Goal: Entertainment & Leisure: Browse casually

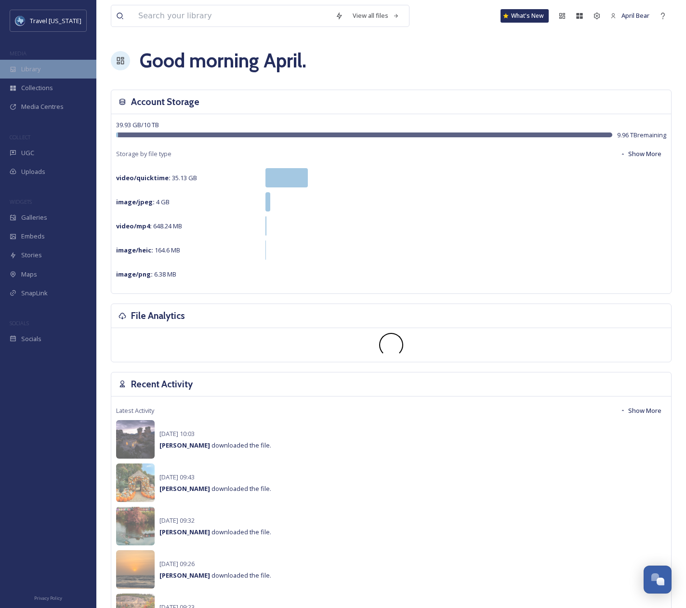
click at [53, 74] on div "Library" at bounding box center [48, 69] width 96 height 19
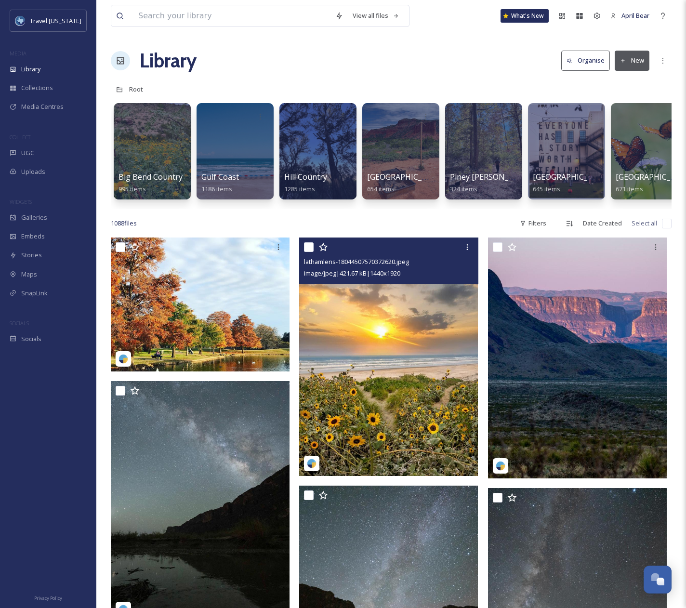
click at [378, 372] on img at bounding box center [388, 356] width 179 height 238
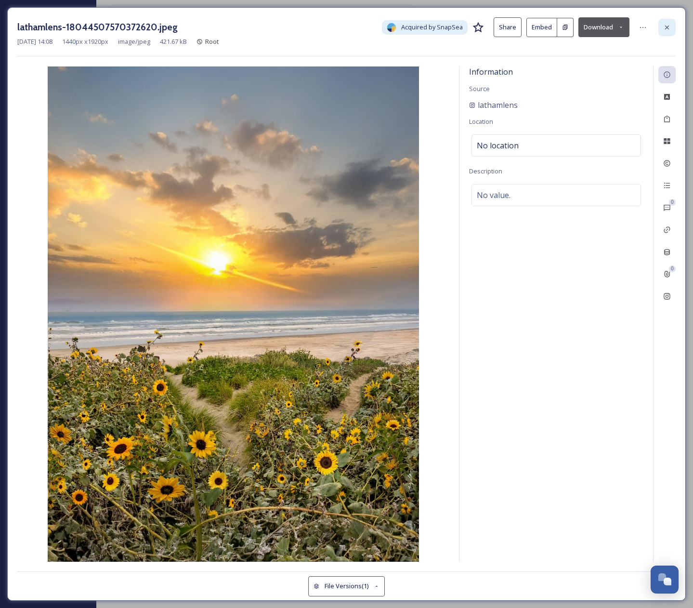
click at [670, 27] on icon at bounding box center [667, 28] width 8 height 8
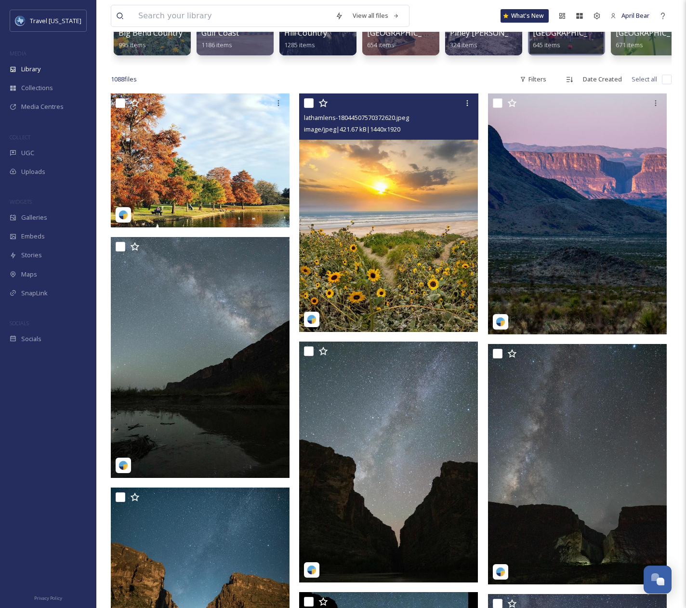
scroll to position [145, 0]
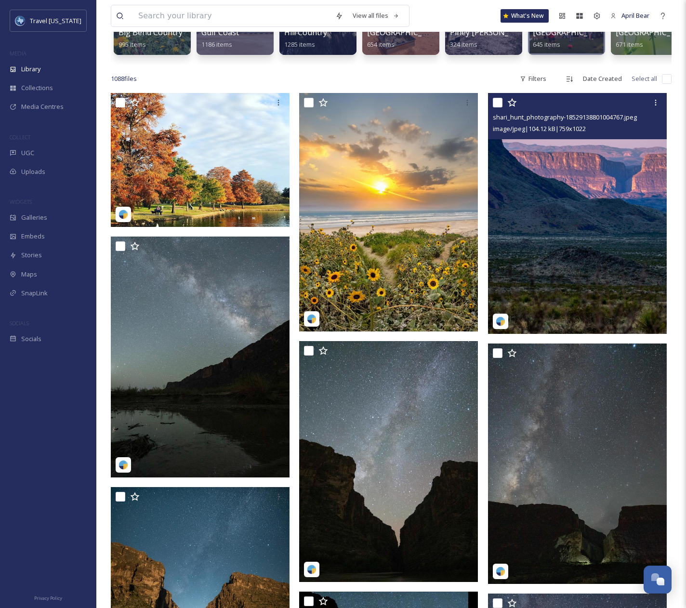
click at [550, 256] on img at bounding box center [577, 213] width 179 height 240
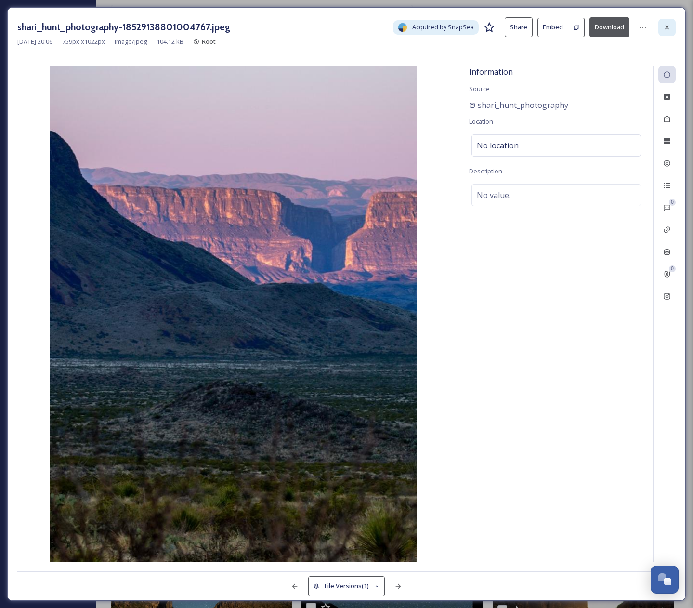
click at [665, 26] on icon at bounding box center [667, 28] width 8 height 8
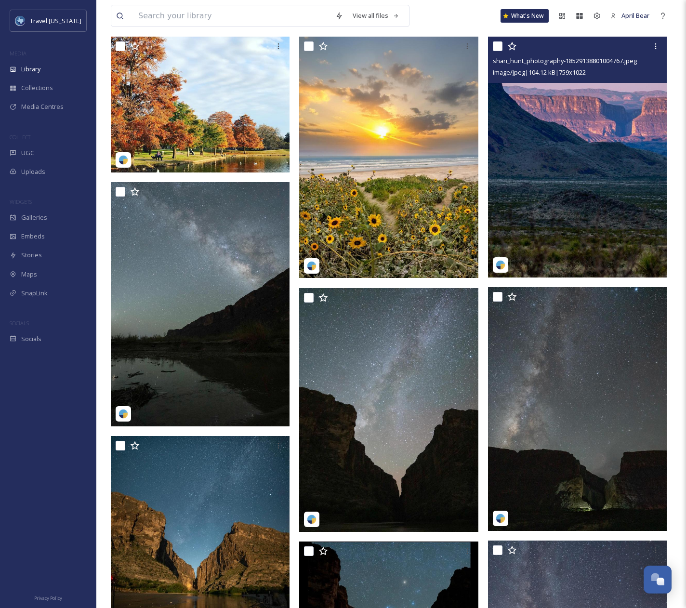
scroll to position [337, 0]
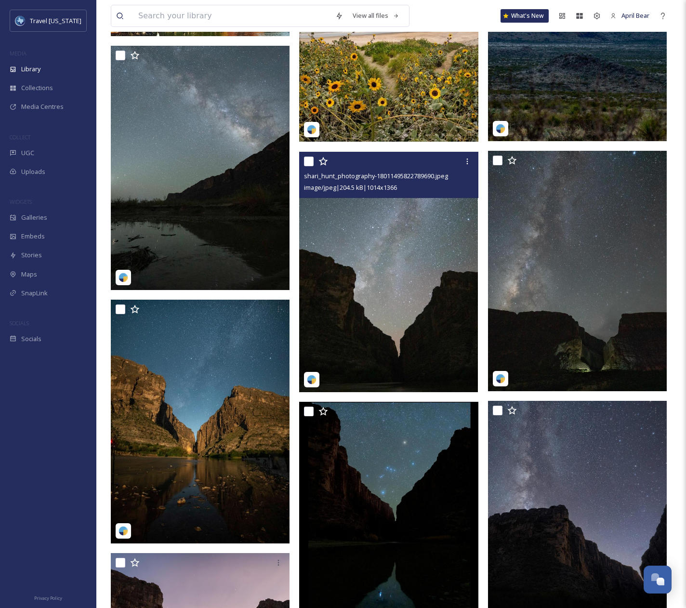
click at [371, 248] on img at bounding box center [388, 271] width 179 height 241
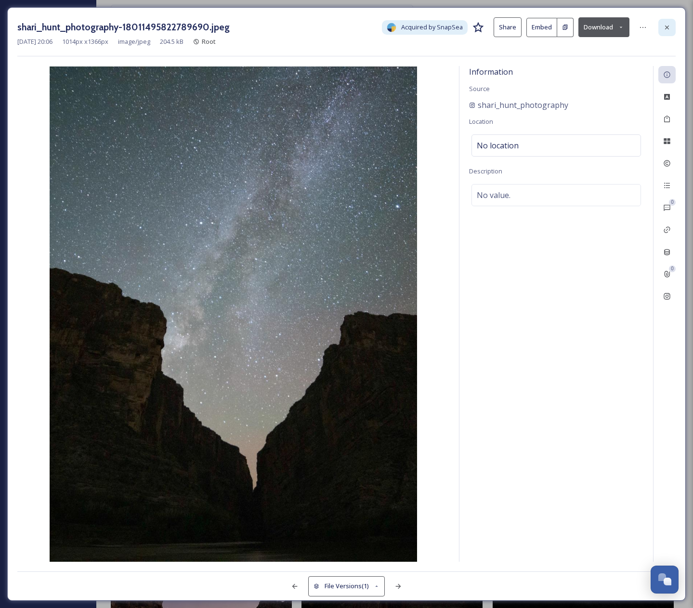
click at [664, 29] on icon at bounding box center [667, 28] width 8 height 8
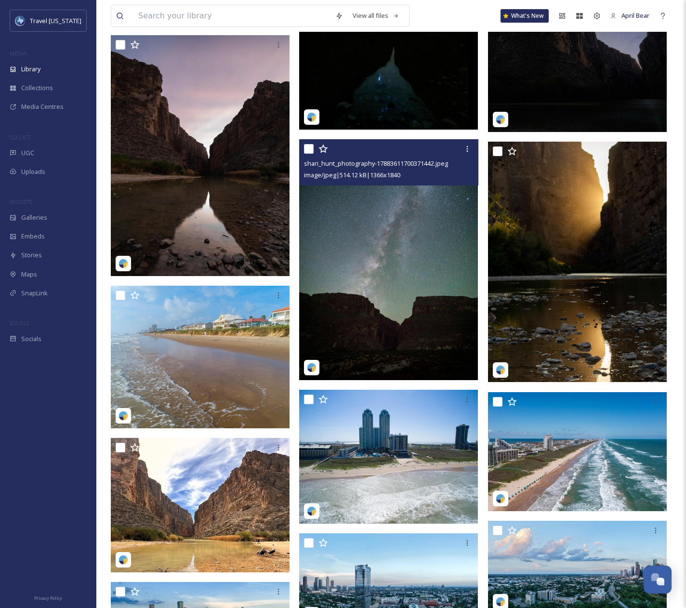
scroll to position [867, 0]
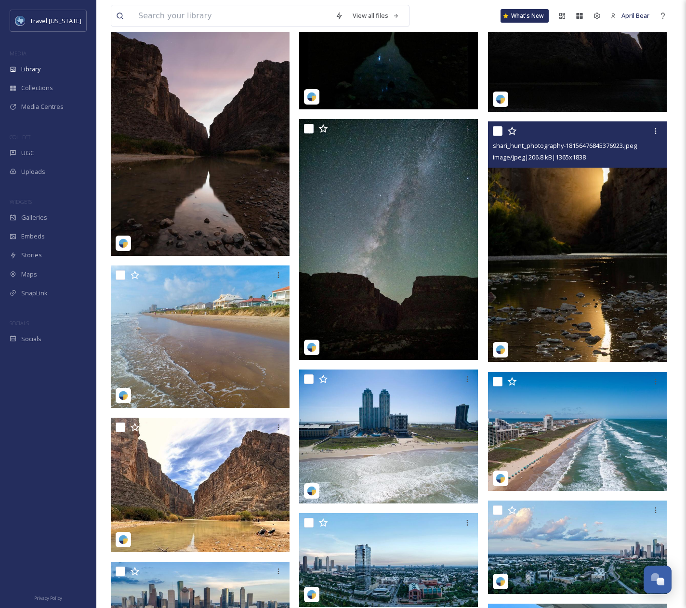
click at [596, 275] on img at bounding box center [577, 241] width 179 height 240
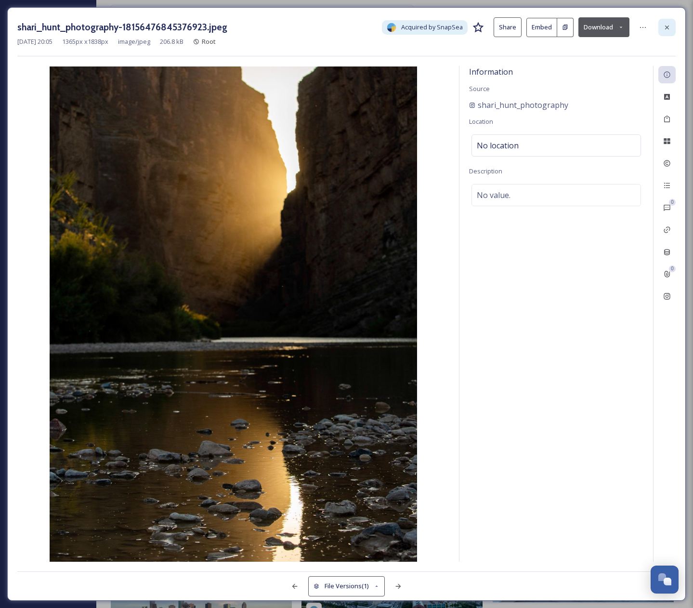
click at [666, 26] on icon at bounding box center [667, 27] width 4 height 4
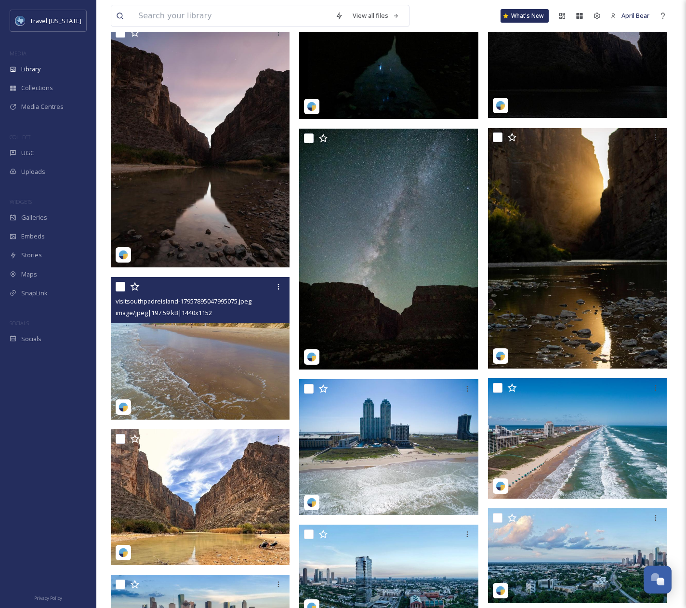
click at [173, 364] on img at bounding box center [200, 348] width 179 height 143
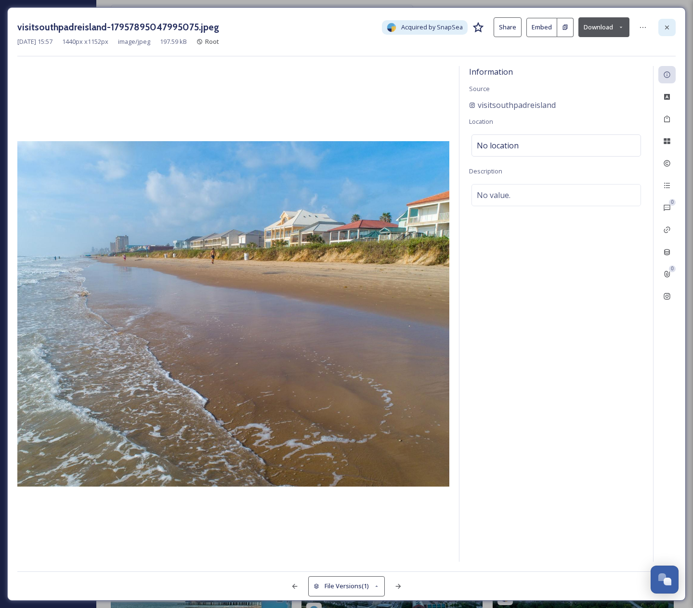
click at [670, 29] on icon at bounding box center [667, 28] width 8 height 8
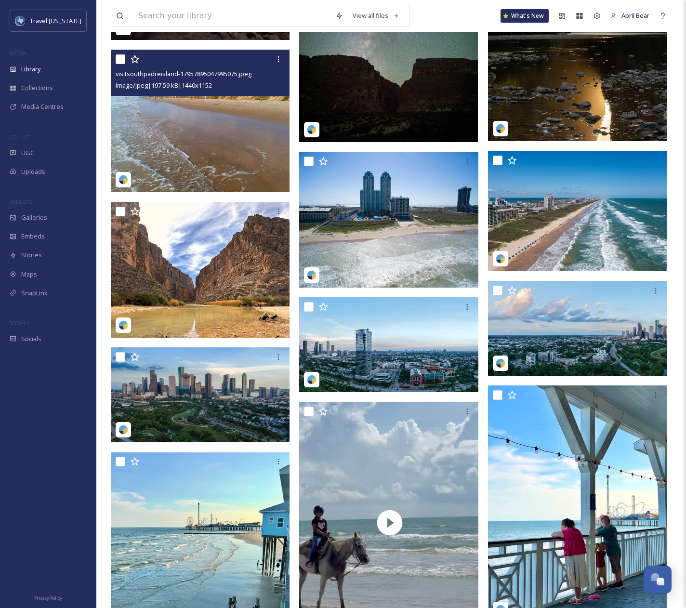
scroll to position [1108, 0]
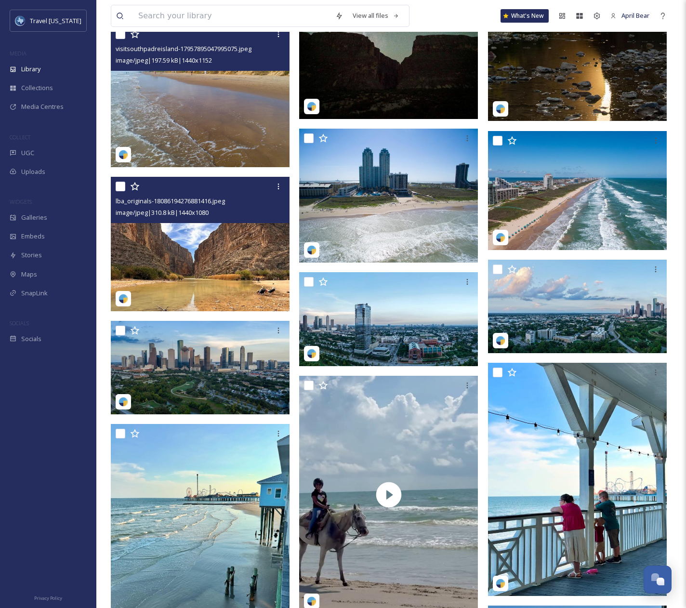
click at [195, 254] on img at bounding box center [200, 244] width 179 height 134
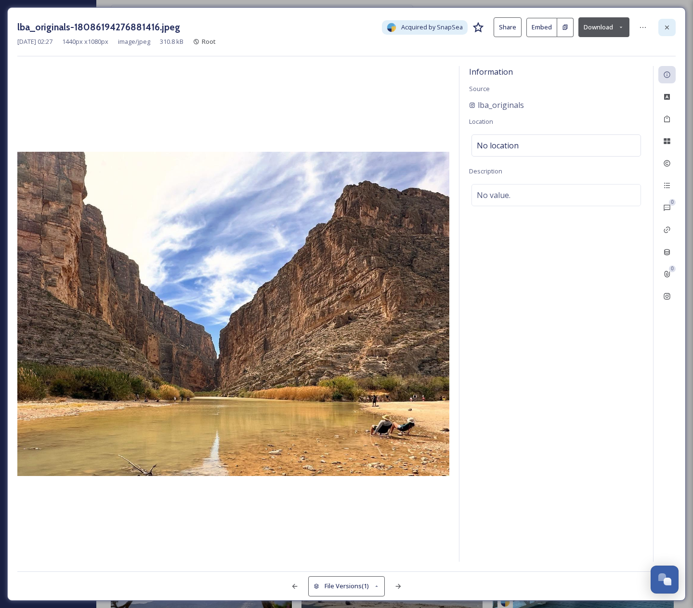
click at [666, 30] on icon at bounding box center [667, 28] width 8 height 8
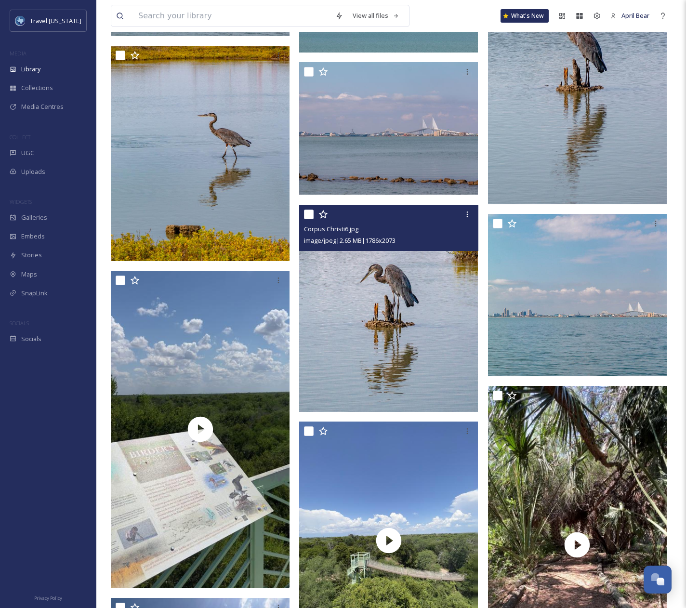
scroll to position [3805, 0]
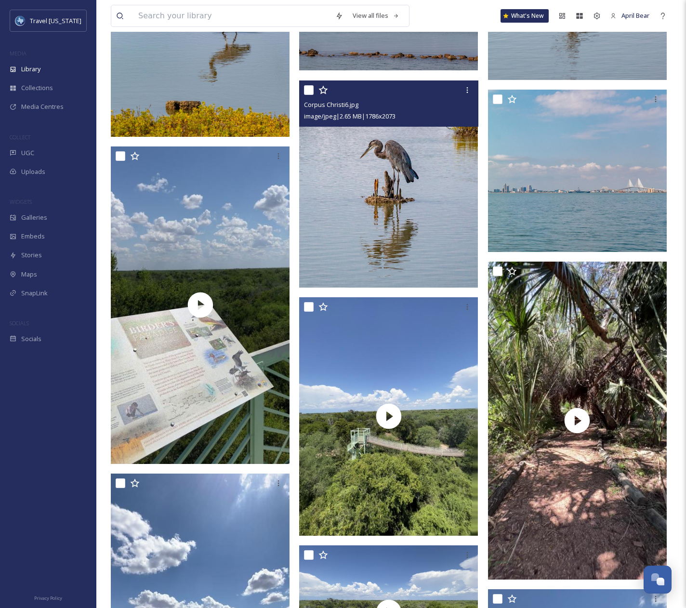
click at [368, 215] on img at bounding box center [388, 183] width 179 height 207
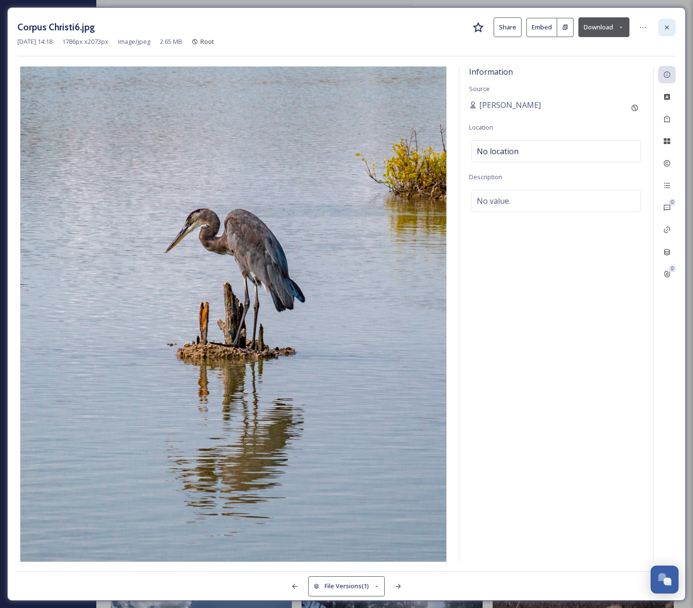
click at [668, 30] on icon at bounding box center [667, 28] width 8 height 8
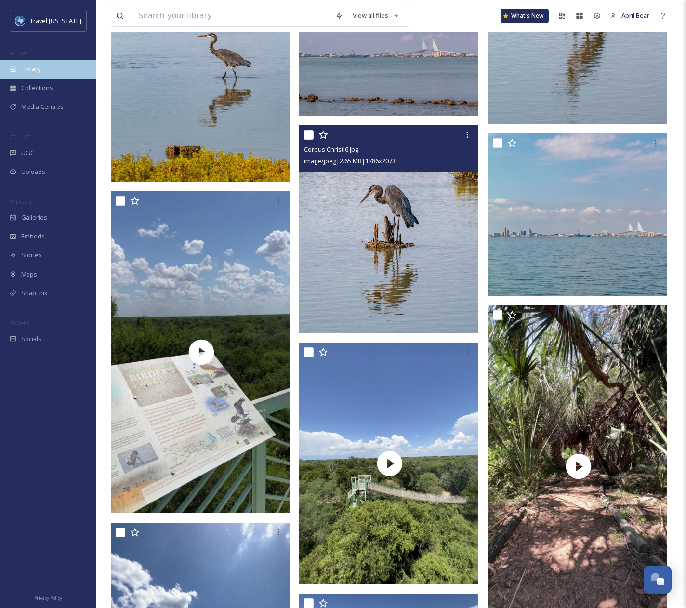
click at [52, 74] on div "Library" at bounding box center [48, 69] width 96 height 19
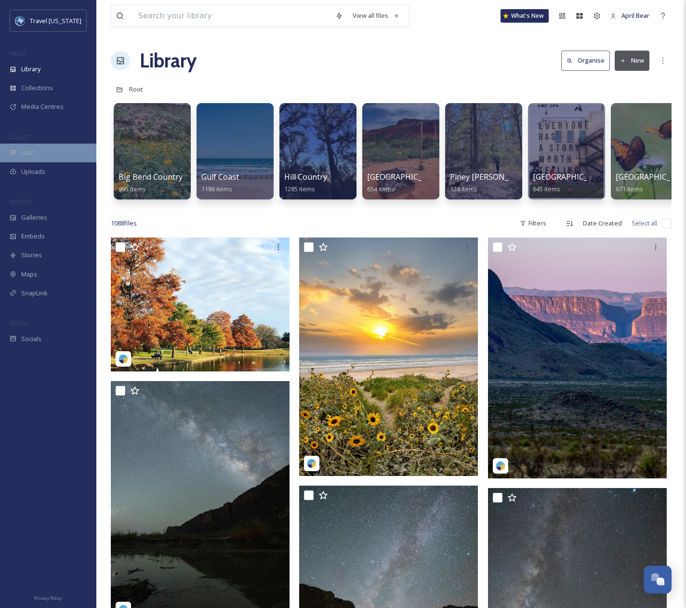
click at [40, 158] on div "UGC" at bounding box center [48, 153] width 96 height 19
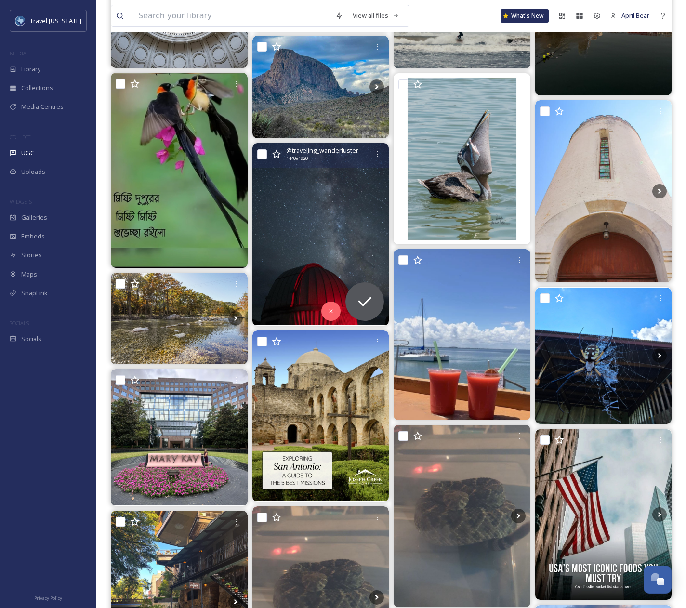
scroll to position [3276, 0]
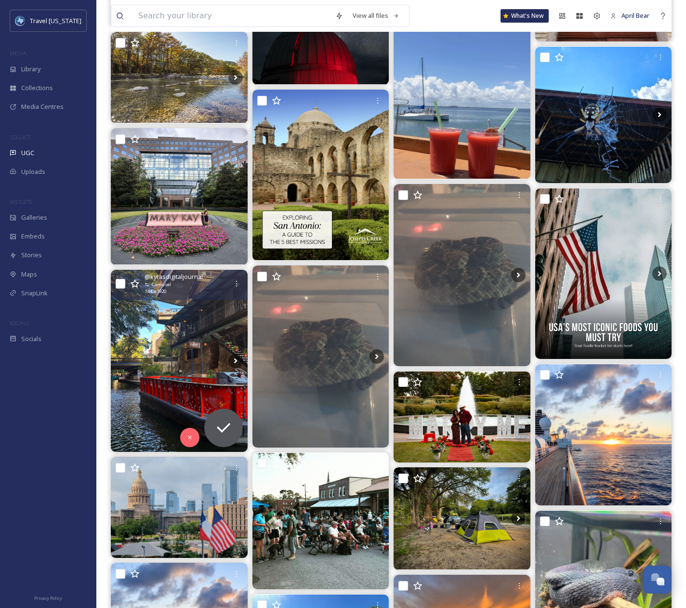
click at [190, 365] on img at bounding box center [179, 361] width 137 height 182
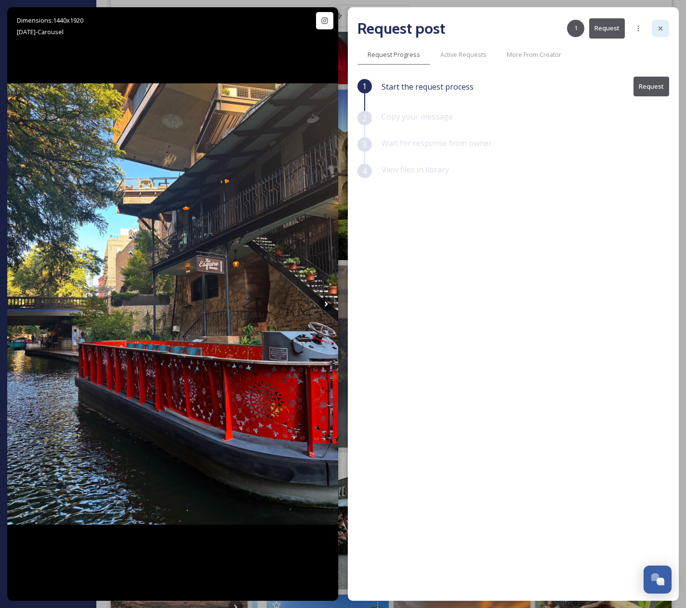
click at [661, 26] on icon at bounding box center [661, 29] width 8 height 8
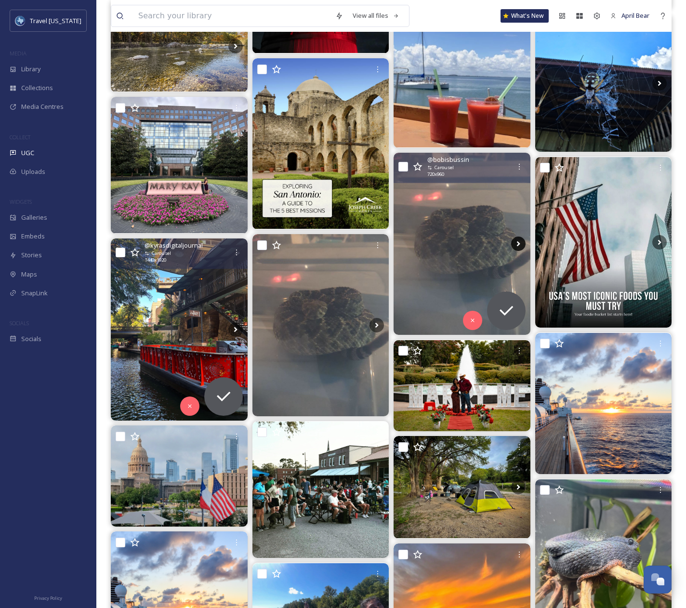
scroll to position [3324, 0]
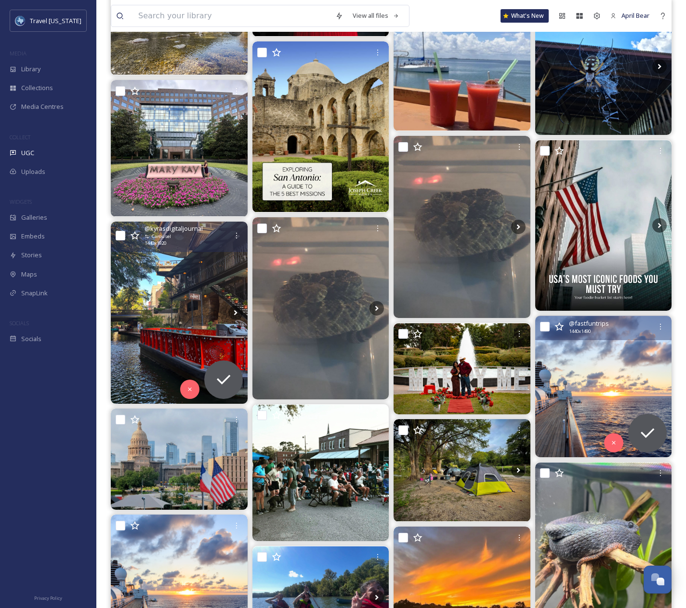
click at [583, 412] on img at bounding box center [603, 386] width 137 height 141
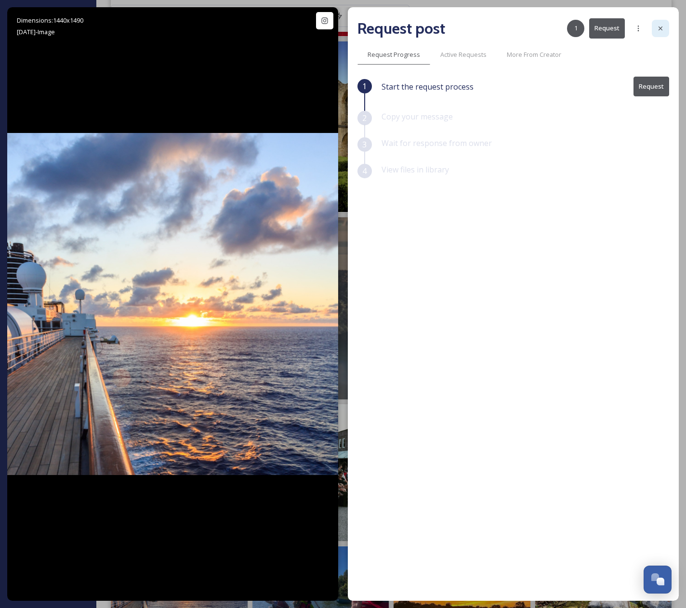
click at [659, 26] on icon at bounding box center [661, 29] width 8 height 8
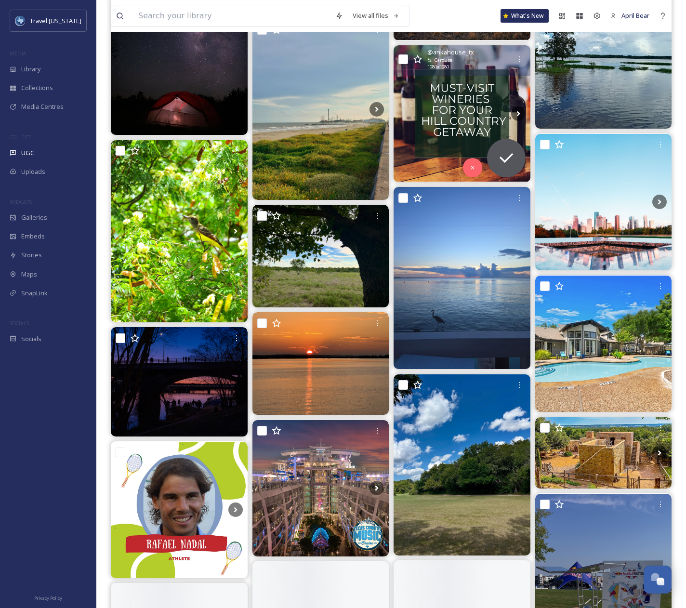
scroll to position [4383, 0]
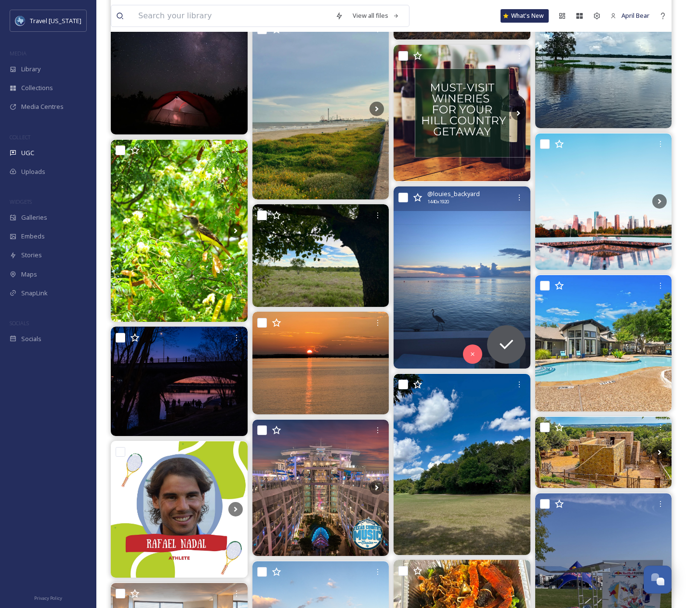
click at [471, 276] on img at bounding box center [462, 277] width 137 height 182
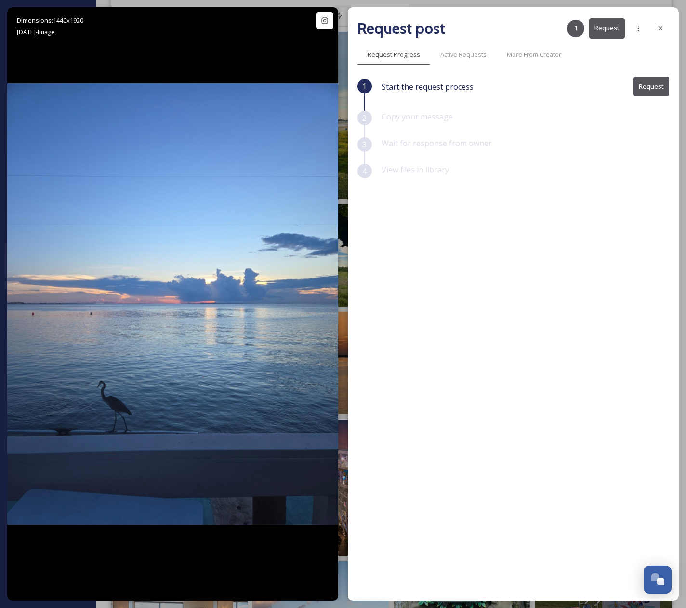
click at [661, 25] on icon at bounding box center [661, 29] width 8 height 8
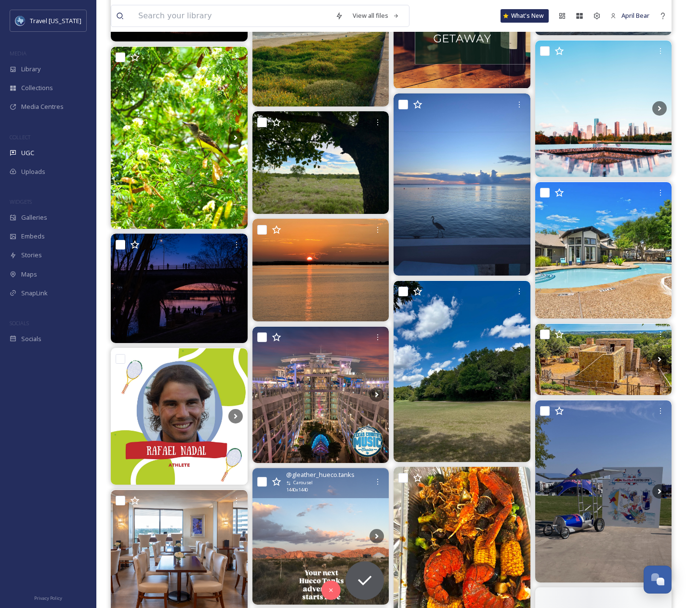
scroll to position [4673, 0]
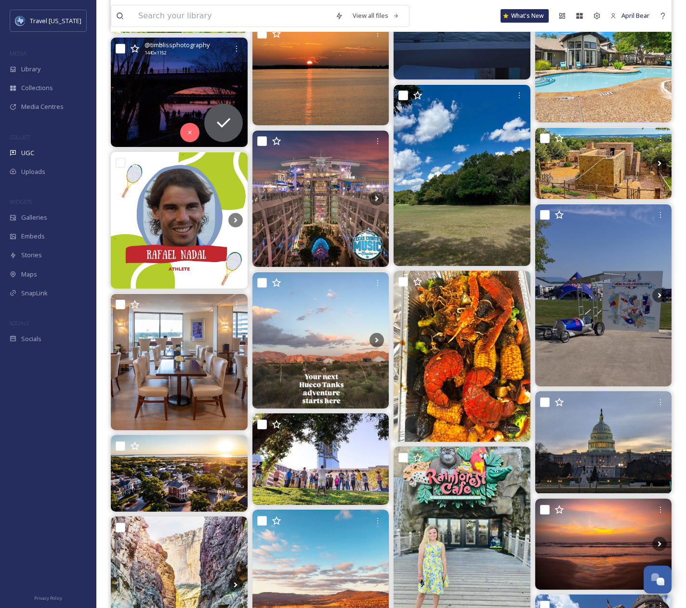
click at [155, 118] on img at bounding box center [179, 92] width 137 height 109
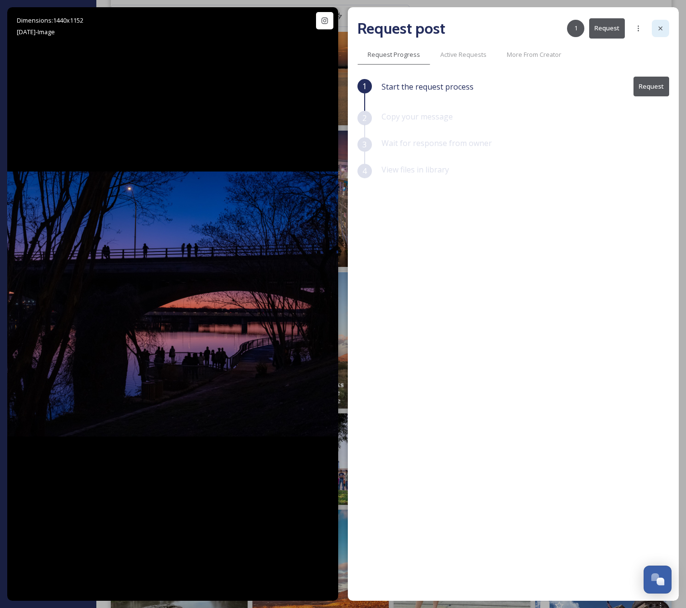
click at [664, 28] on icon at bounding box center [661, 29] width 8 height 8
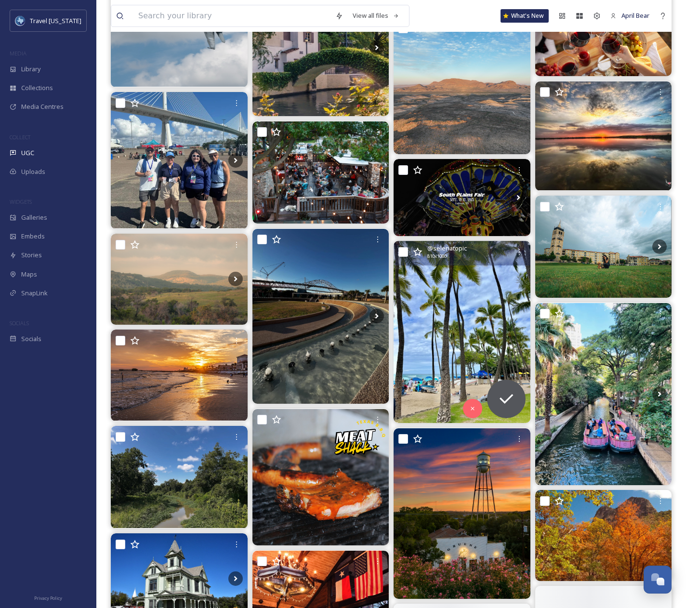
scroll to position [5780, 0]
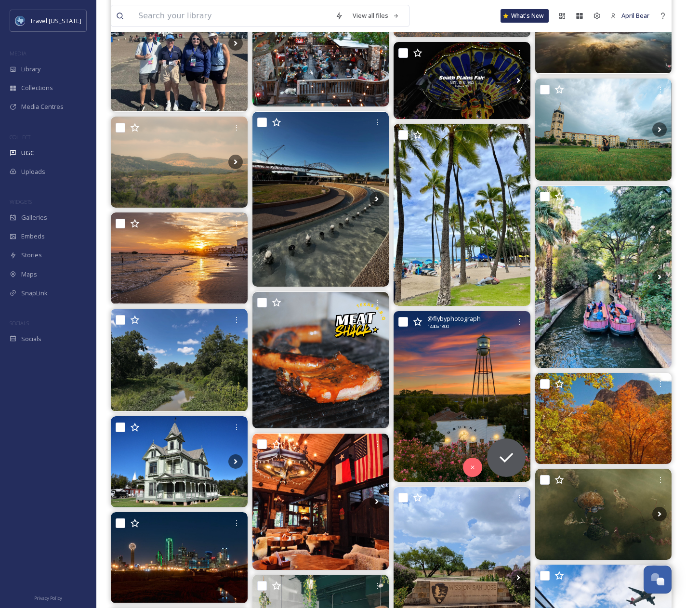
click at [456, 398] on img at bounding box center [462, 396] width 137 height 171
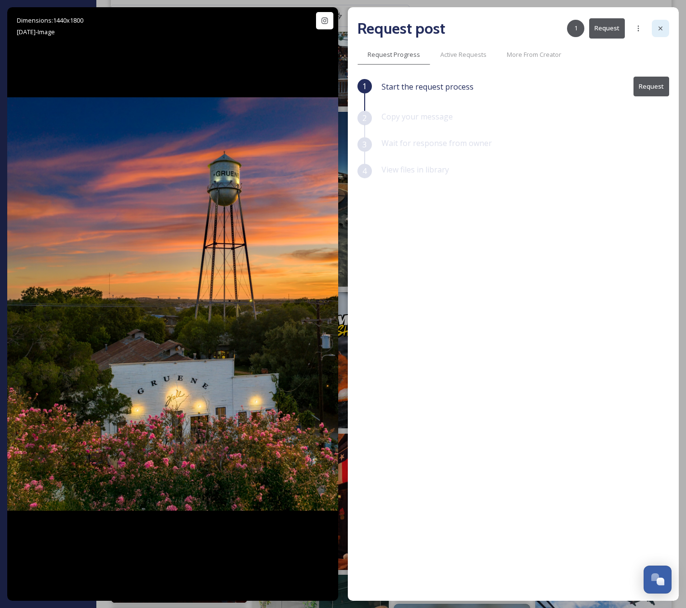
click at [654, 31] on div at bounding box center [660, 28] width 17 height 17
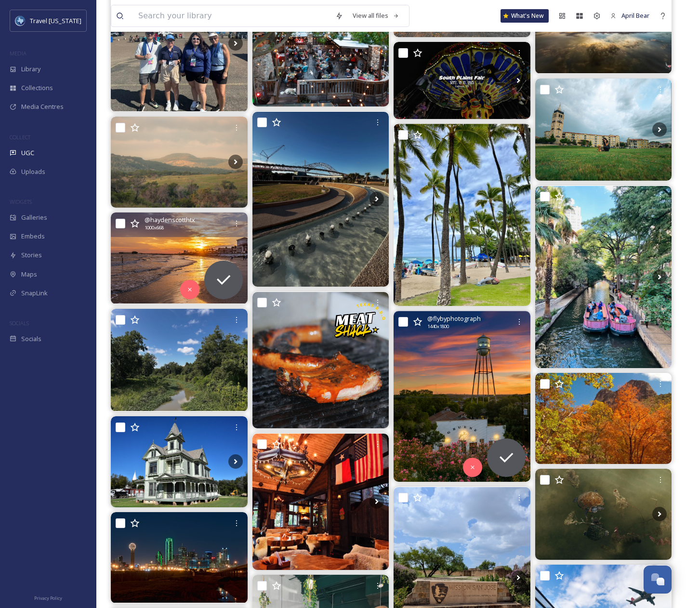
click at [161, 264] on img at bounding box center [179, 257] width 137 height 91
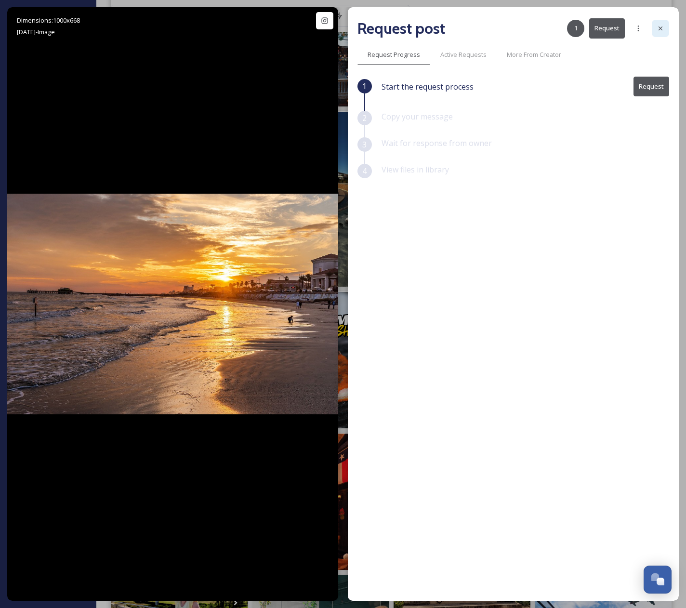
click at [657, 27] on icon at bounding box center [661, 29] width 8 height 8
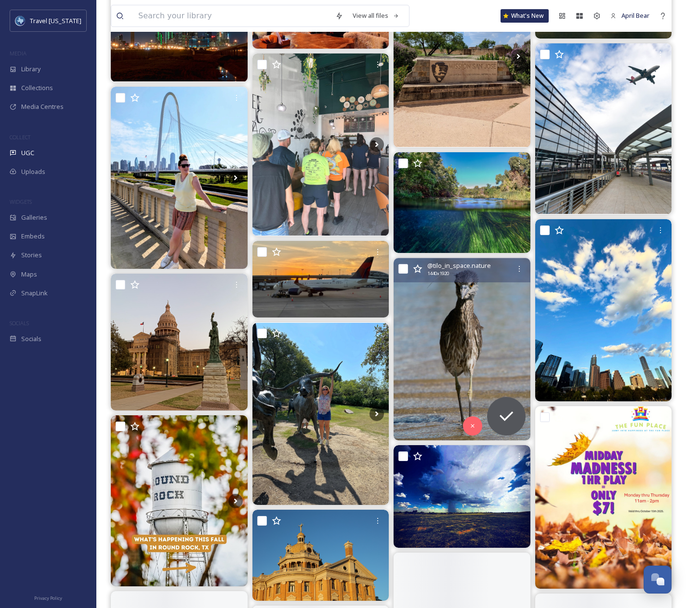
scroll to position [6407, 0]
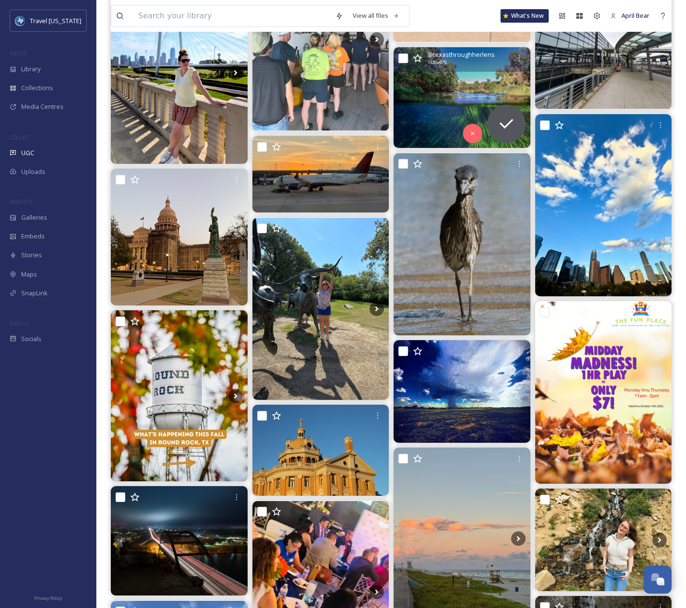
click at [464, 114] on img at bounding box center [462, 97] width 137 height 101
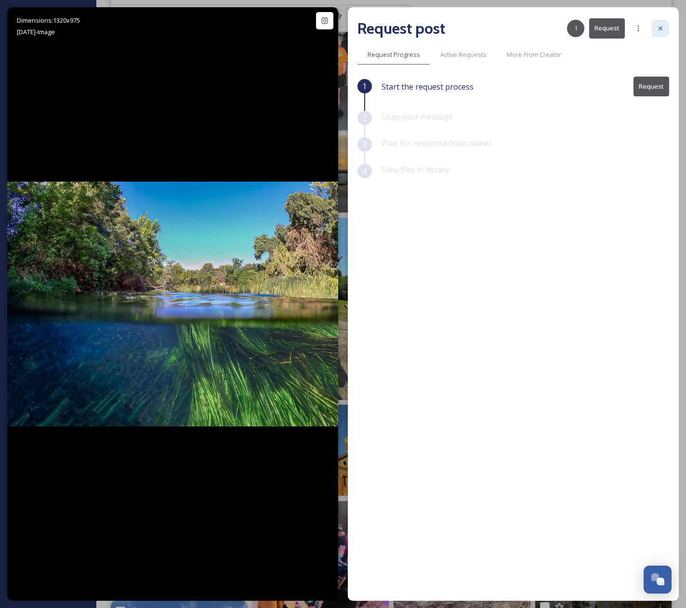
click at [659, 26] on icon at bounding box center [661, 29] width 8 height 8
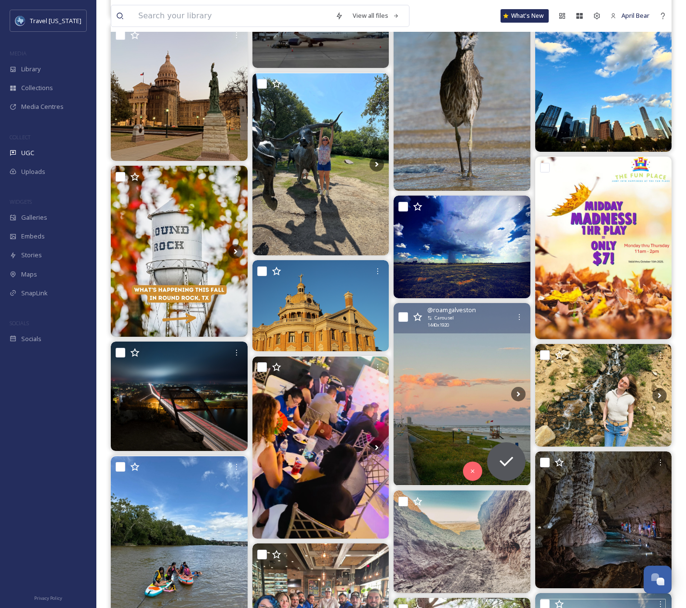
scroll to position [6744, 0]
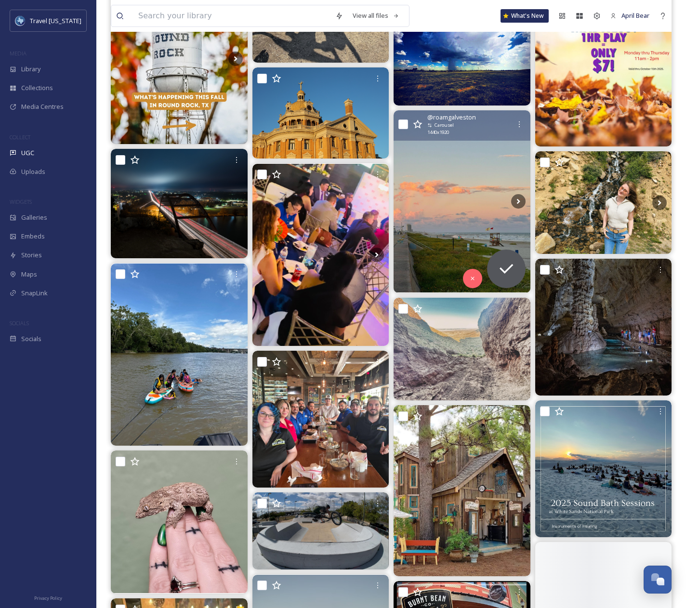
click at [438, 225] on img at bounding box center [462, 201] width 137 height 182
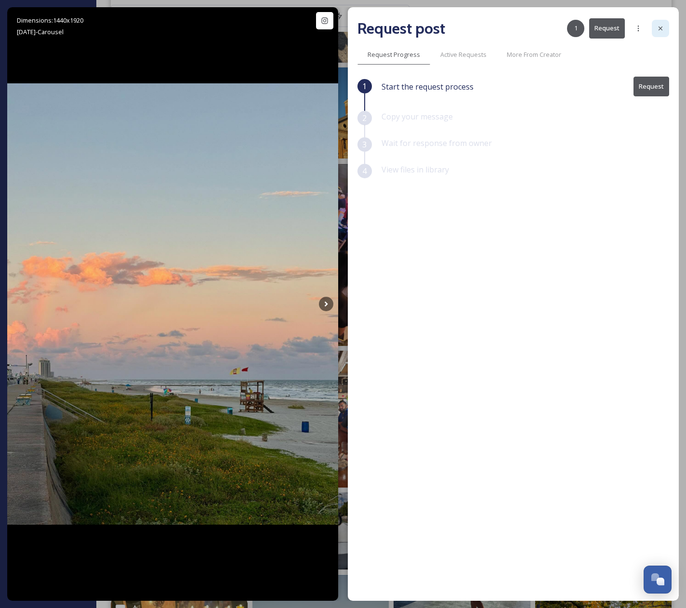
click at [664, 29] on icon at bounding box center [661, 29] width 8 height 8
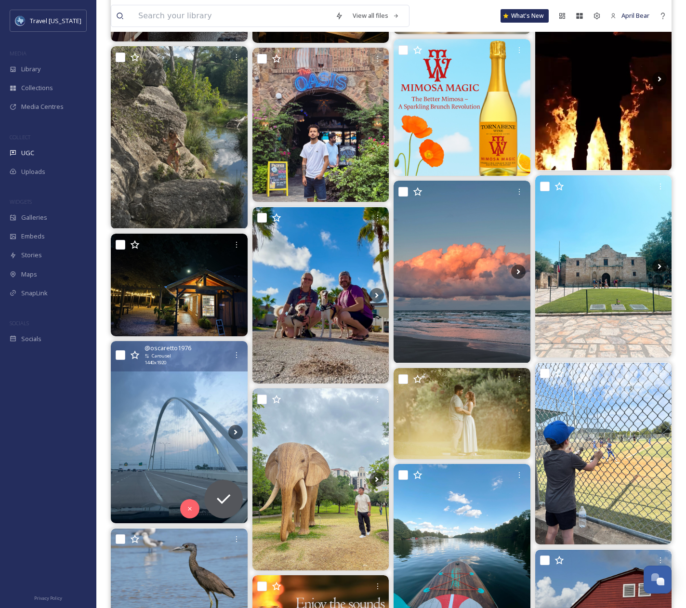
scroll to position [8285, 0]
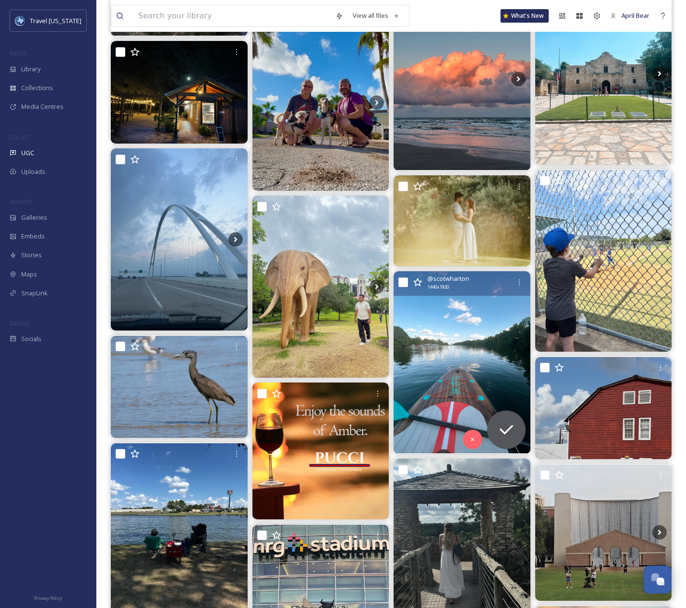
click at [487, 369] on img at bounding box center [462, 362] width 137 height 182
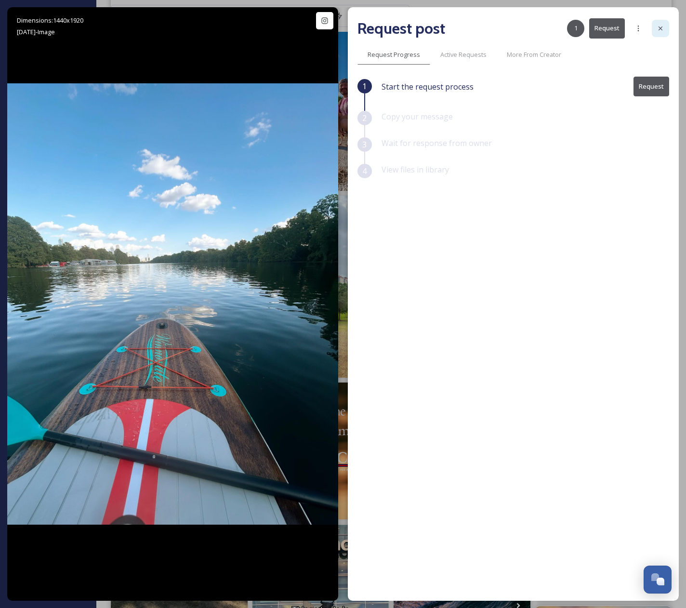
click at [660, 29] on icon at bounding box center [661, 29] width 8 height 8
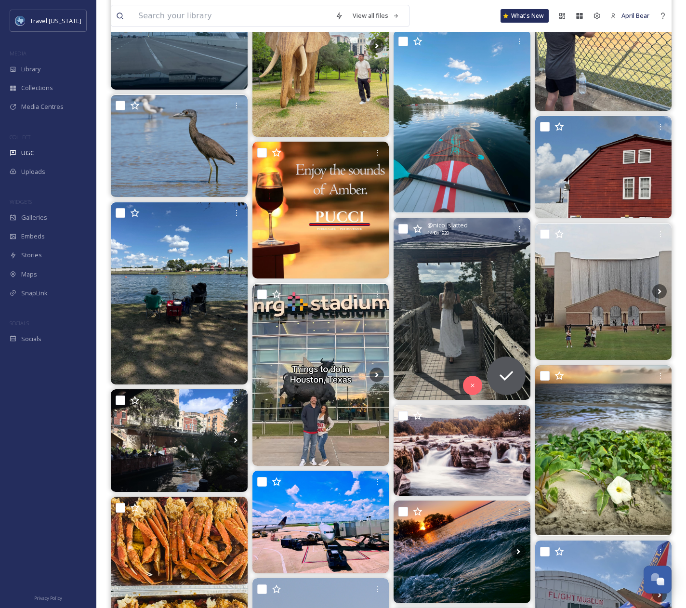
scroll to position [8719, 0]
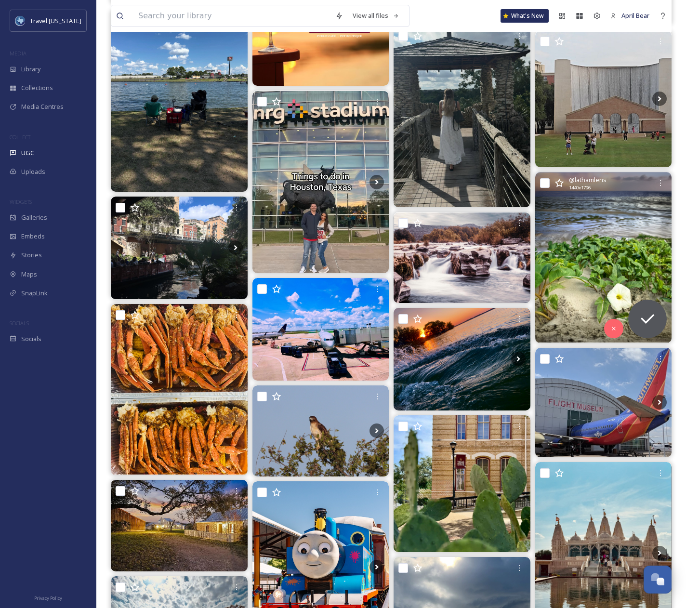
click at [557, 259] on img at bounding box center [603, 257] width 137 height 171
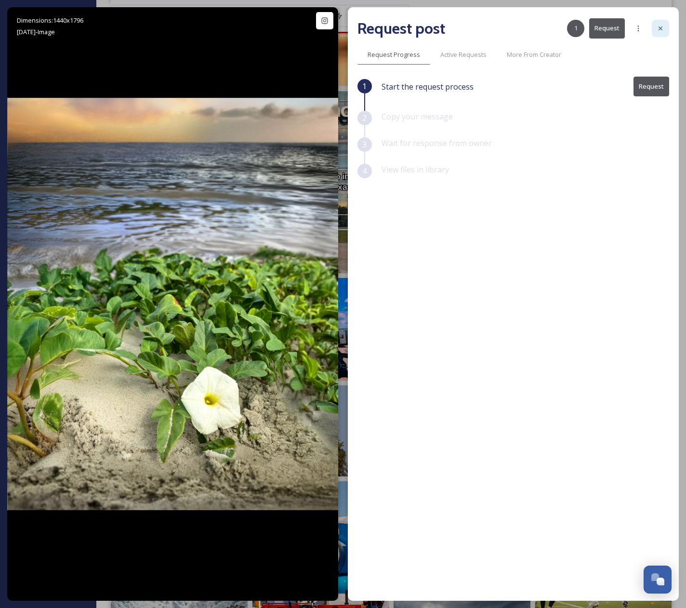
click at [659, 29] on icon at bounding box center [660, 28] width 4 height 4
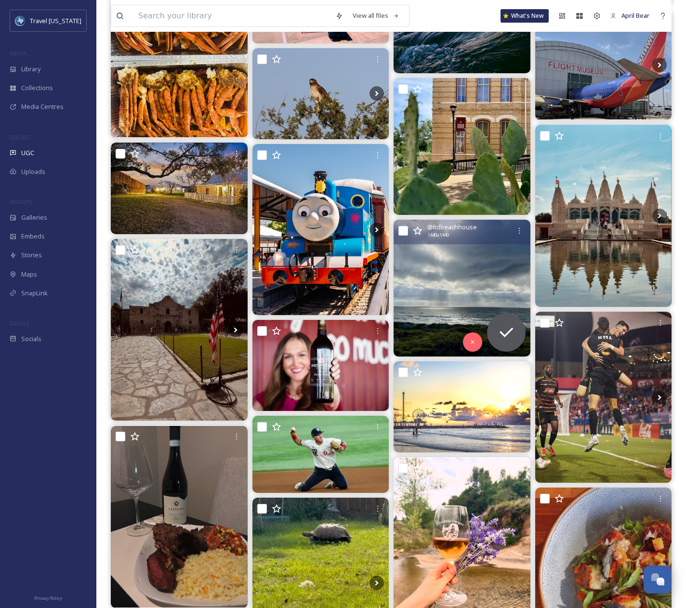
scroll to position [9249, 0]
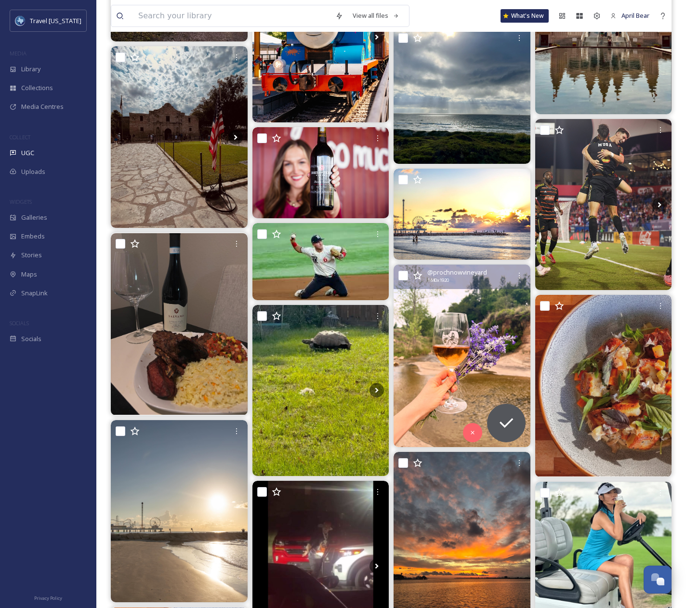
click at [433, 368] on img at bounding box center [462, 356] width 137 height 182
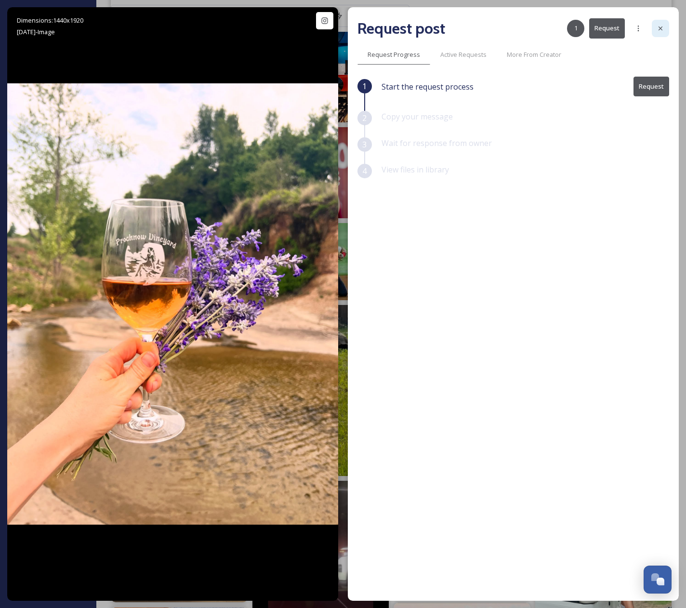
click at [661, 26] on icon at bounding box center [661, 29] width 8 height 8
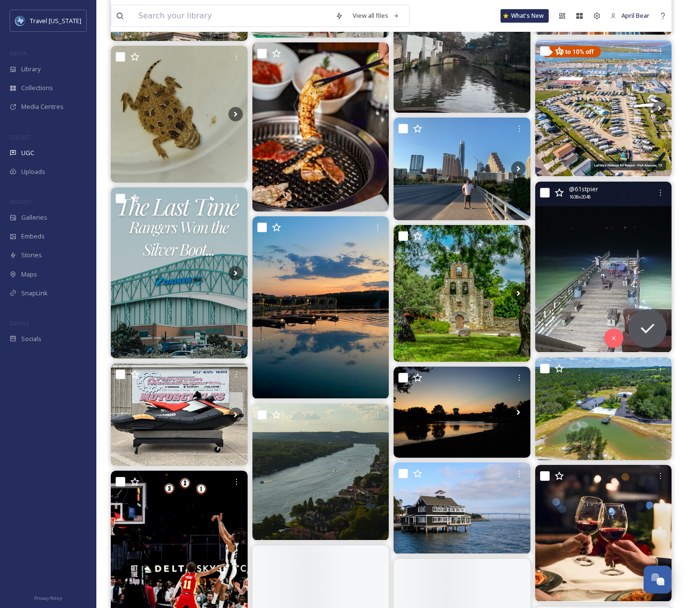
scroll to position [12476, 0]
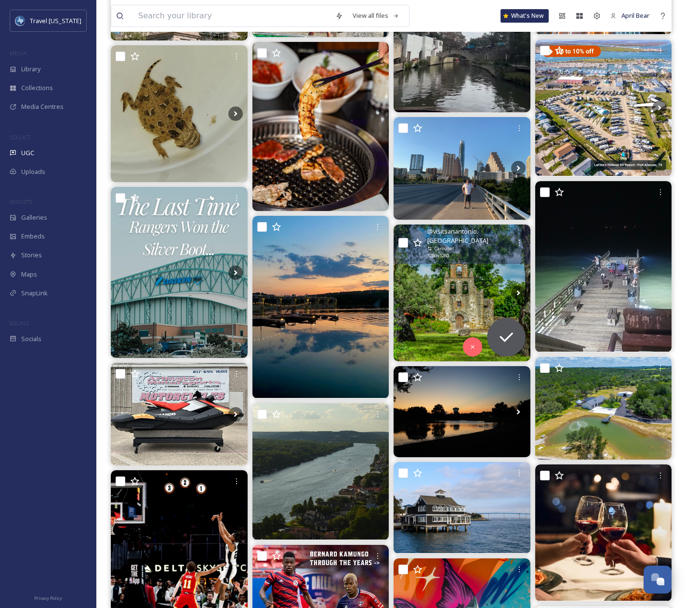
click at [483, 298] on img at bounding box center [462, 292] width 137 height 137
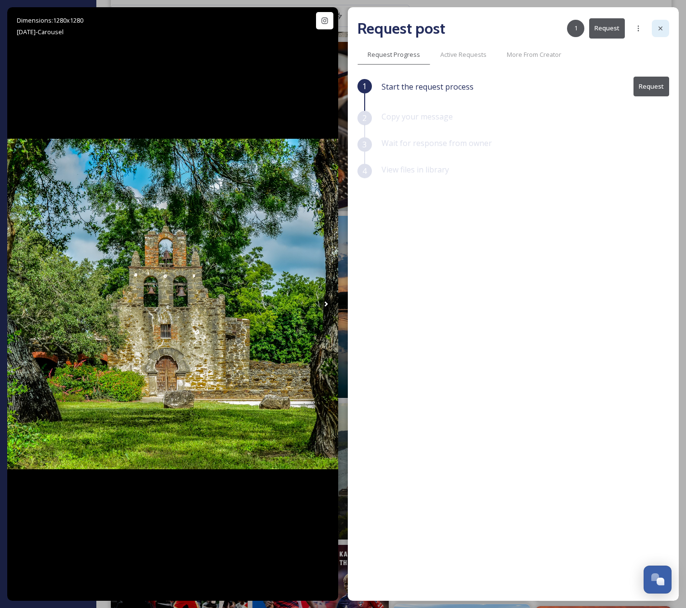
click at [660, 30] on icon at bounding box center [661, 29] width 8 height 8
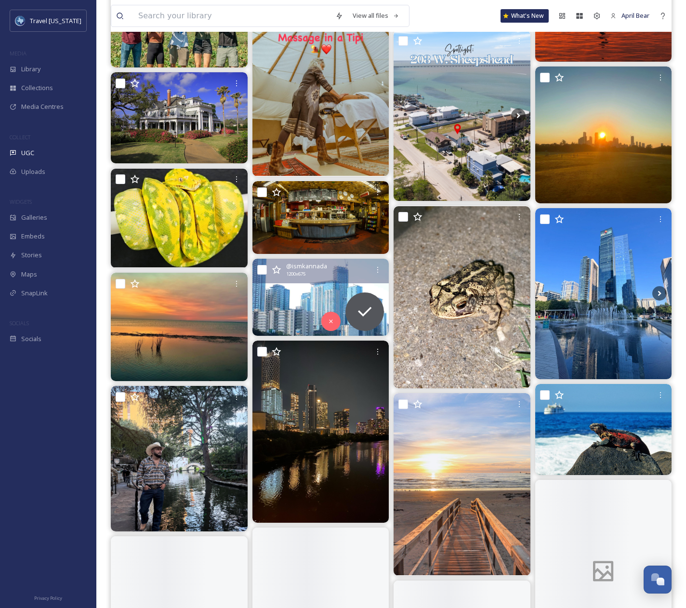
scroll to position [13247, 0]
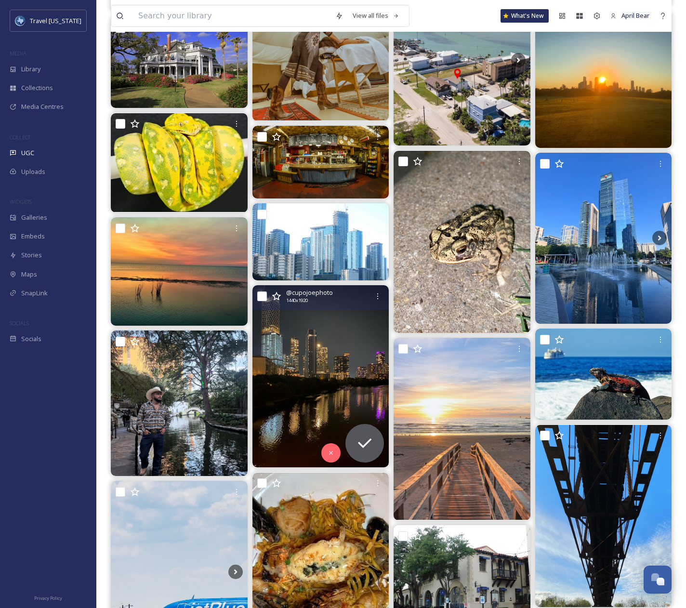
click at [321, 391] on img at bounding box center [320, 376] width 137 height 182
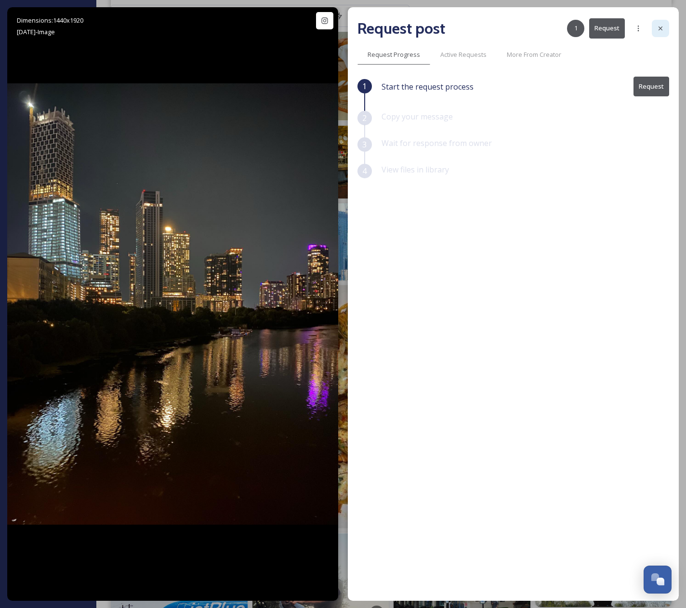
click at [661, 29] on icon at bounding box center [660, 28] width 4 height 4
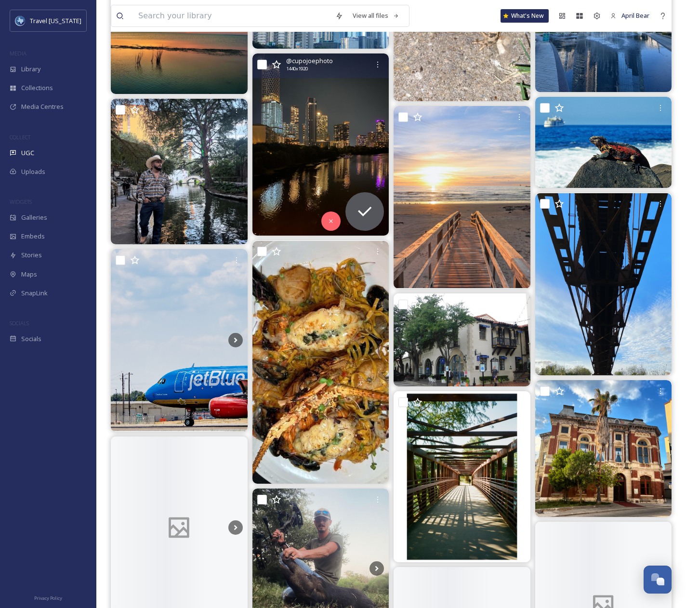
scroll to position [13488, 0]
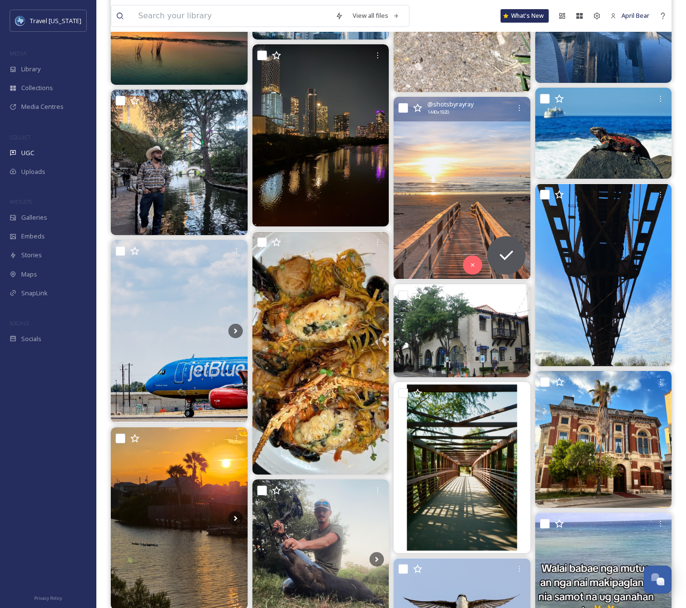
click at [450, 211] on img at bounding box center [462, 188] width 137 height 182
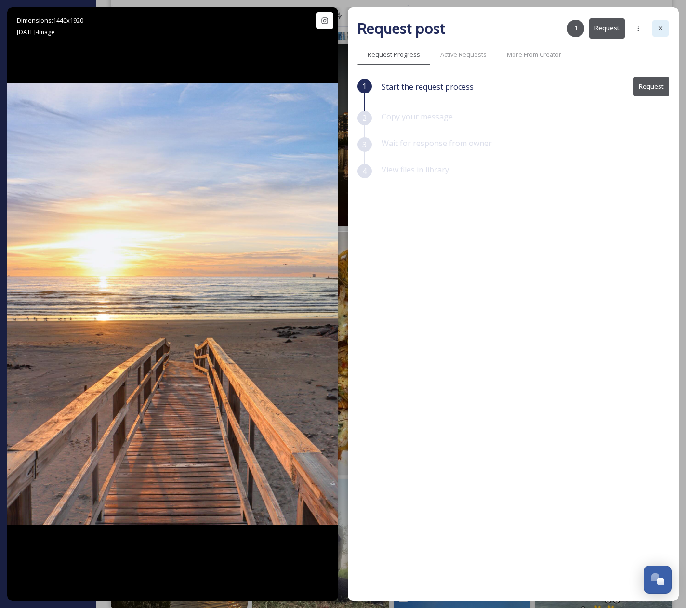
click at [661, 29] on icon at bounding box center [660, 28] width 4 height 4
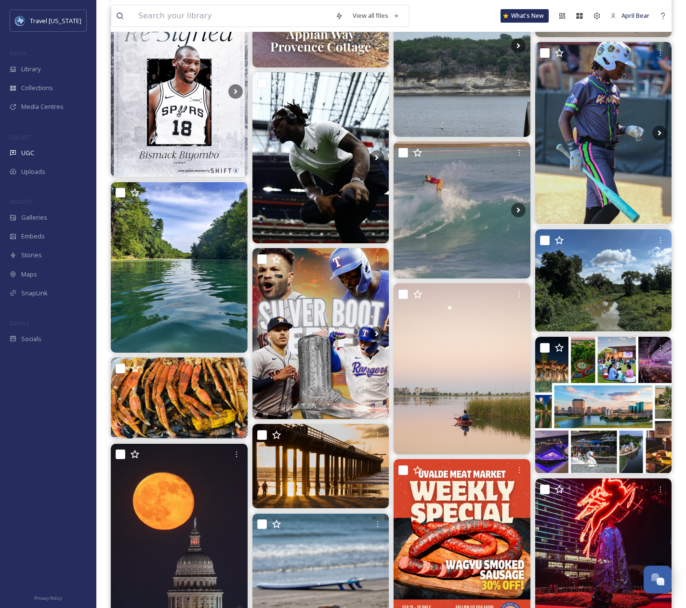
scroll to position [15366, 0]
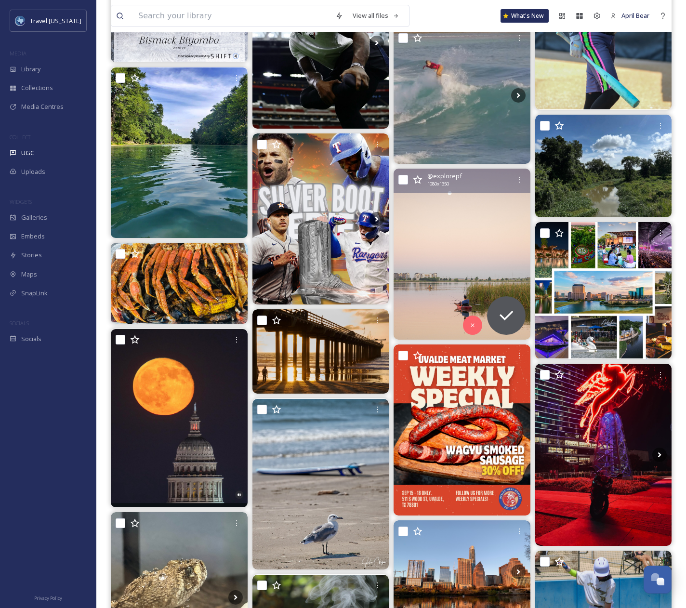
click at [440, 279] on img at bounding box center [462, 254] width 137 height 171
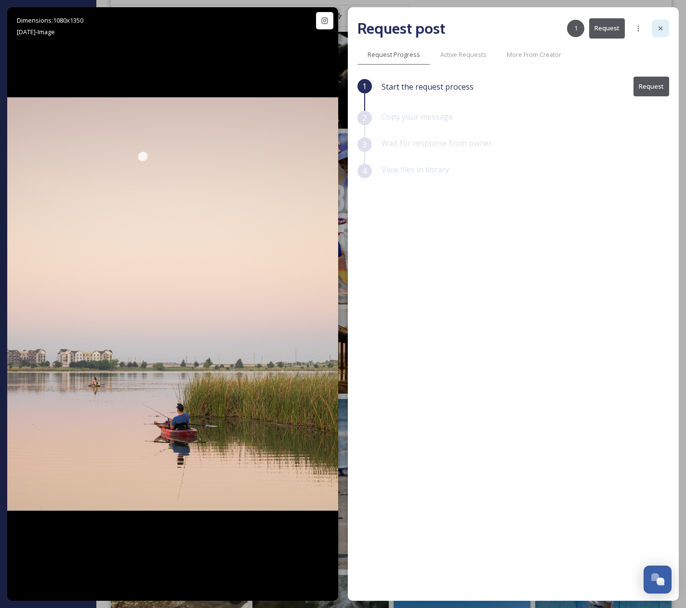
click at [663, 25] on icon at bounding box center [661, 29] width 8 height 8
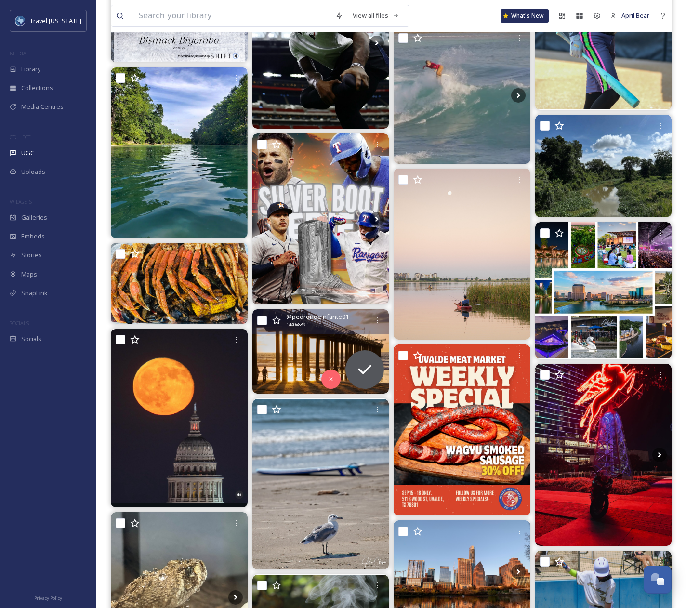
click at [317, 349] on img at bounding box center [320, 351] width 137 height 84
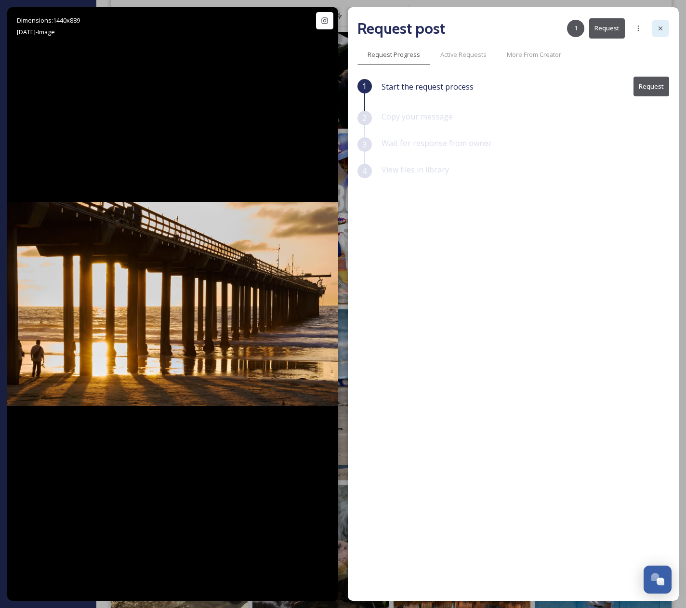
click at [654, 28] on div at bounding box center [660, 28] width 17 height 17
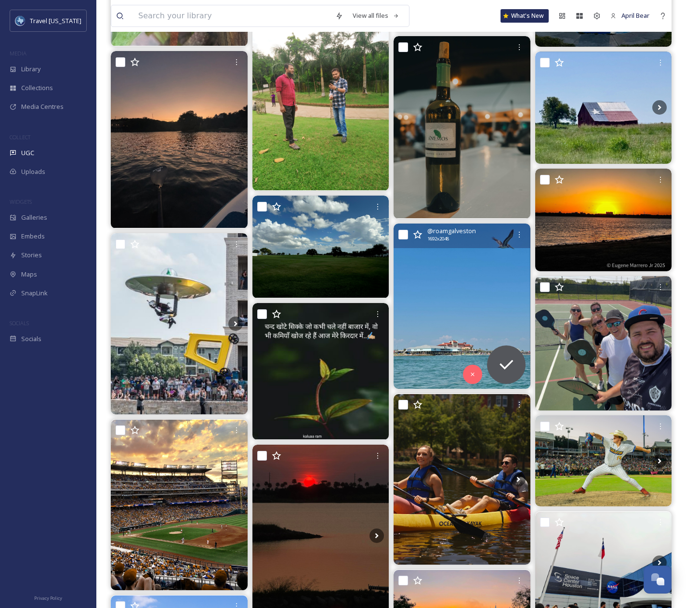
scroll to position [17630, 0]
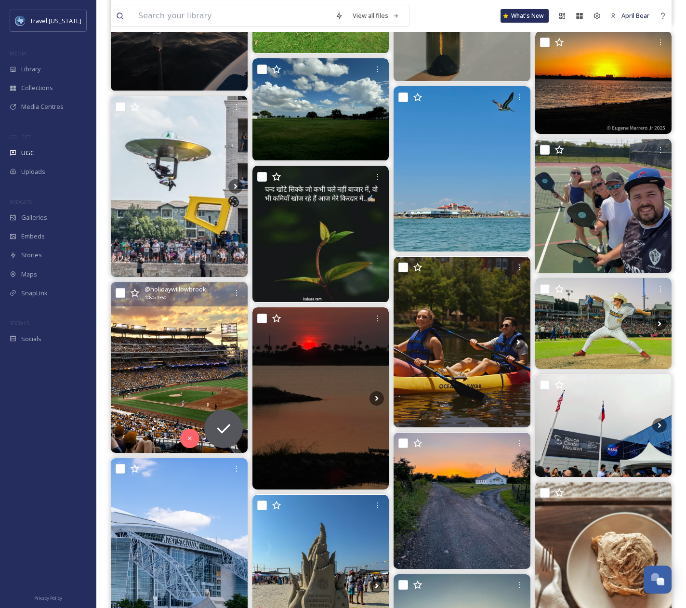
click at [173, 367] on img at bounding box center [179, 367] width 137 height 171
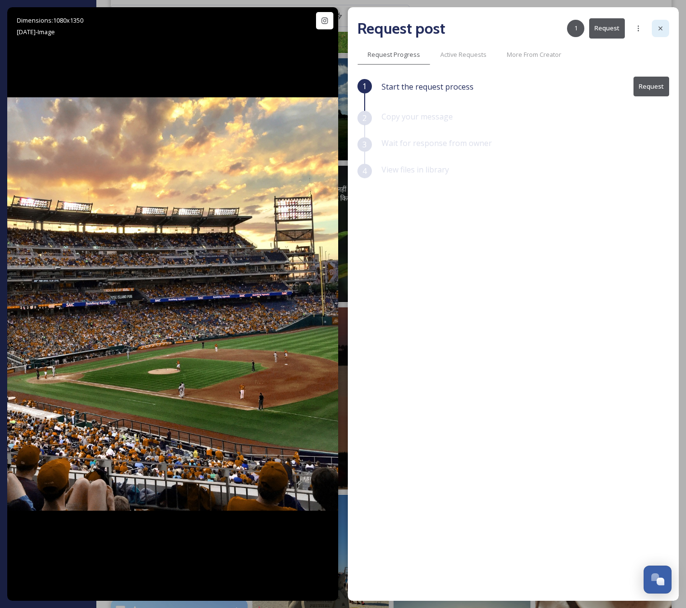
click at [658, 31] on icon at bounding box center [661, 29] width 8 height 8
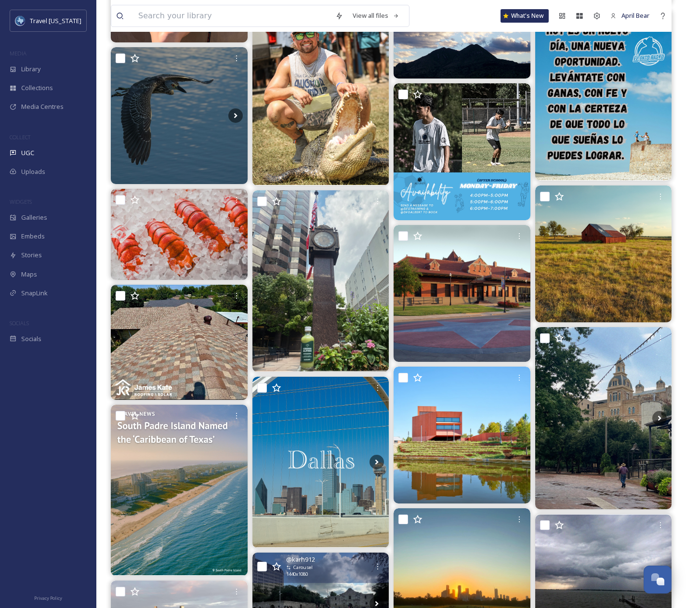
scroll to position [18835, 0]
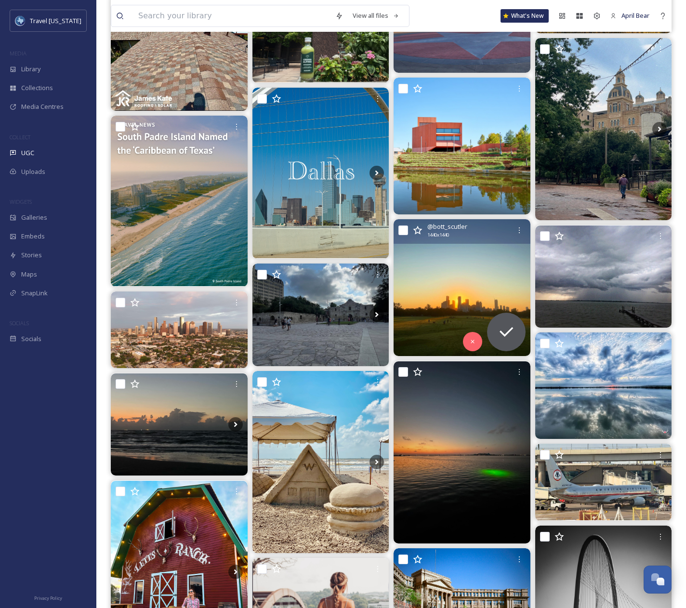
click at [456, 309] on img at bounding box center [462, 287] width 137 height 137
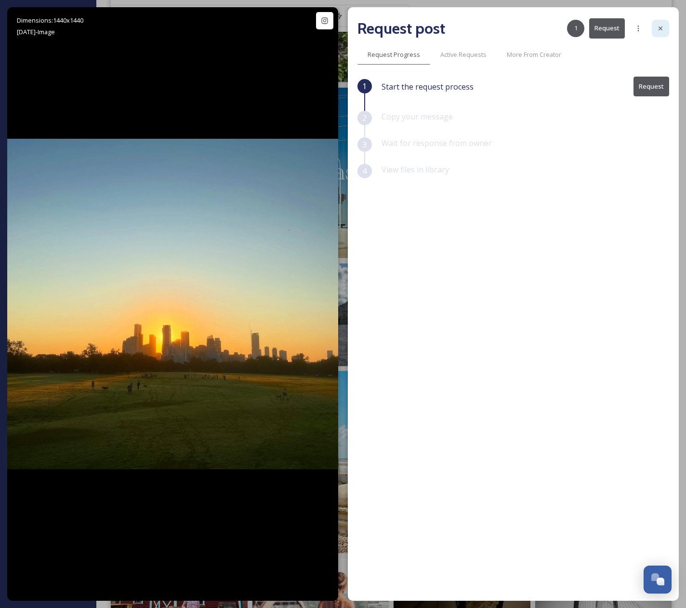
click at [663, 27] on icon at bounding box center [661, 29] width 8 height 8
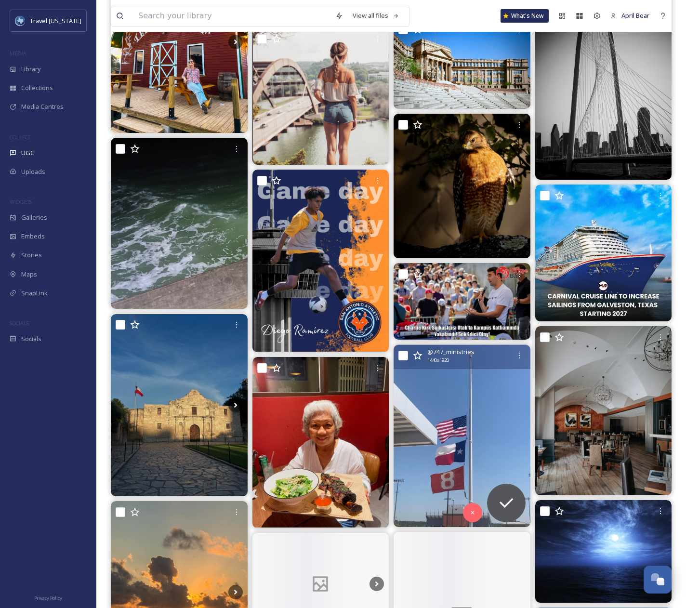
scroll to position [19702, 0]
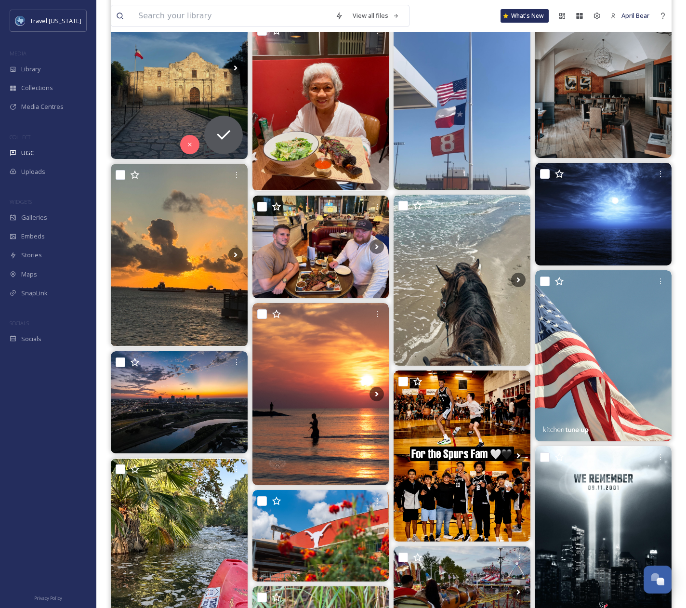
click at [192, 123] on img at bounding box center [179, 68] width 137 height 182
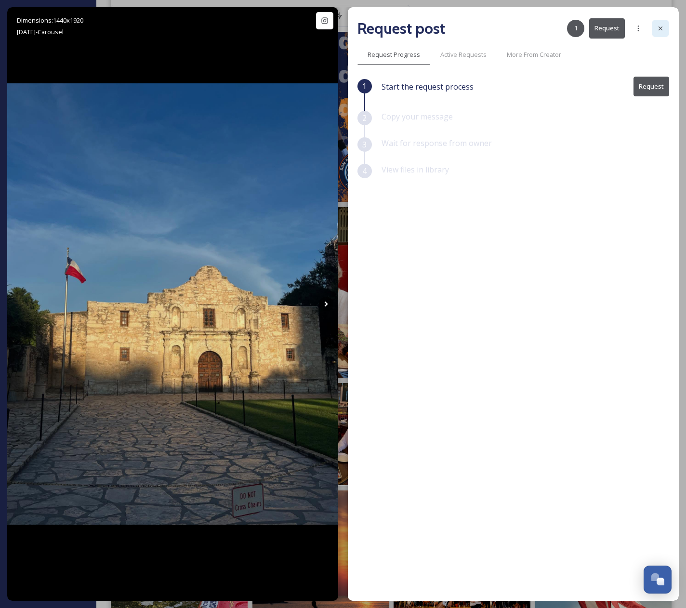
click at [658, 34] on div at bounding box center [660, 28] width 17 height 17
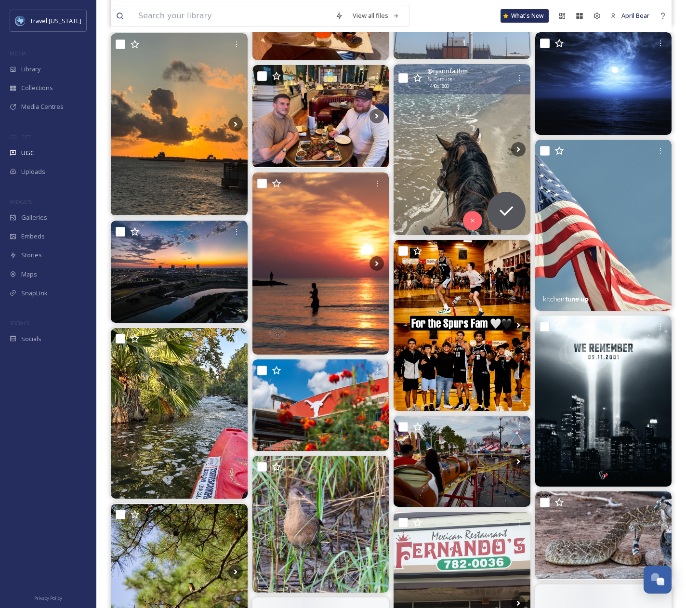
scroll to position [19846, 0]
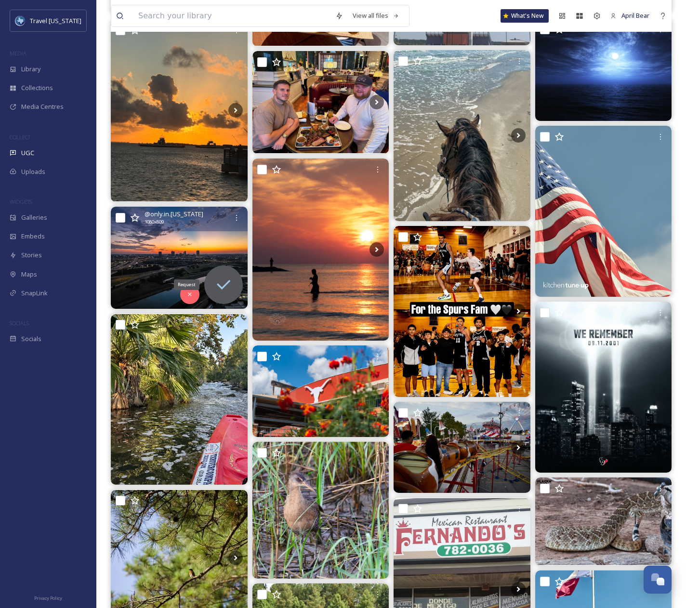
click at [190, 281] on div "Request" at bounding box center [187, 284] width 26 height 11
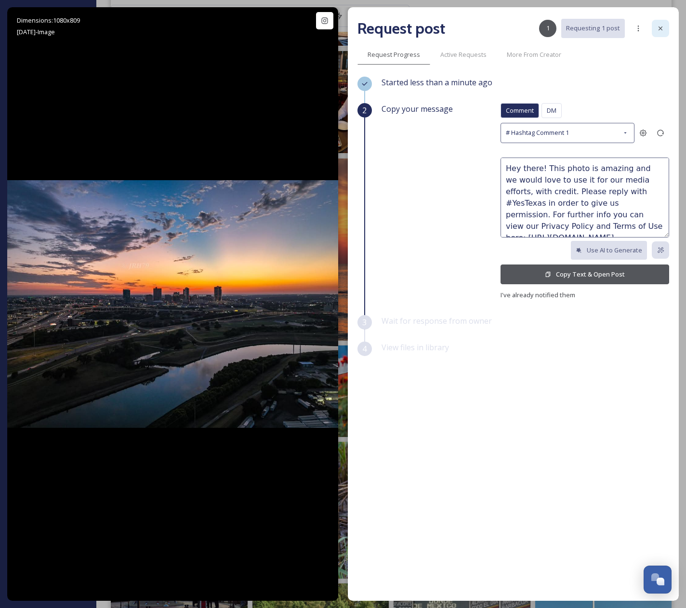
click at [660, 29] on icon at bounding box center [661, 29] width 8 height 8
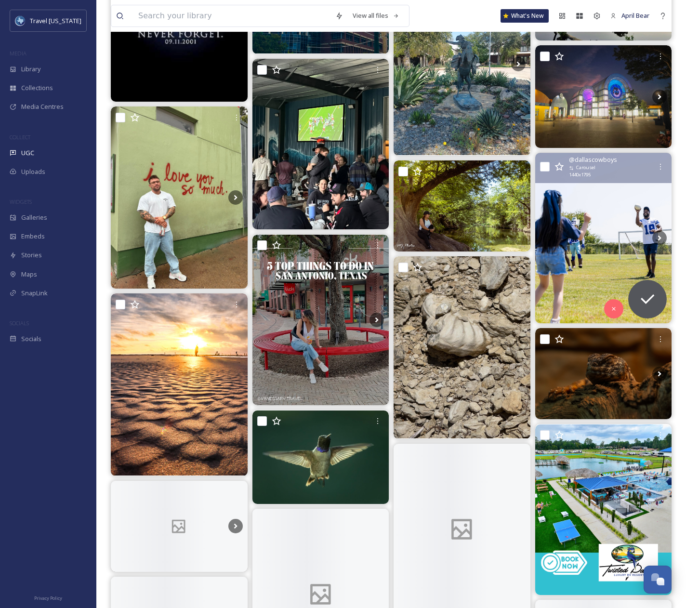
scroll to position [20713, 0]
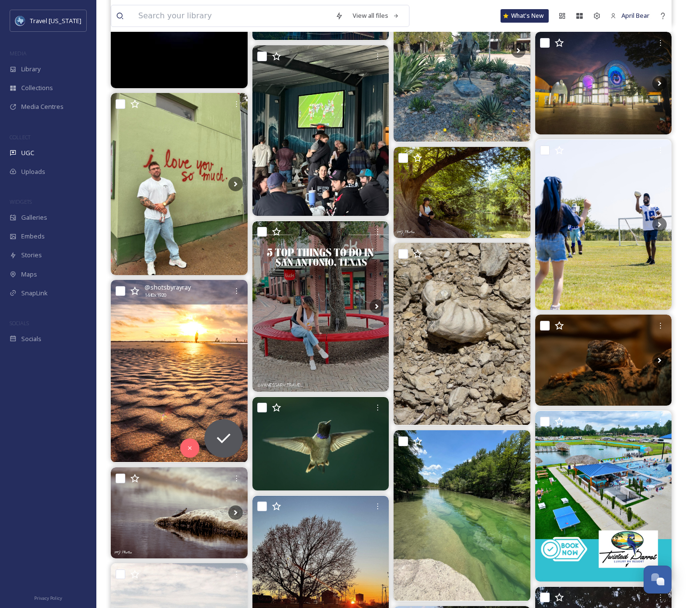
click at [187, 358] on img at bounding box center [179, 371] width 137 height 182
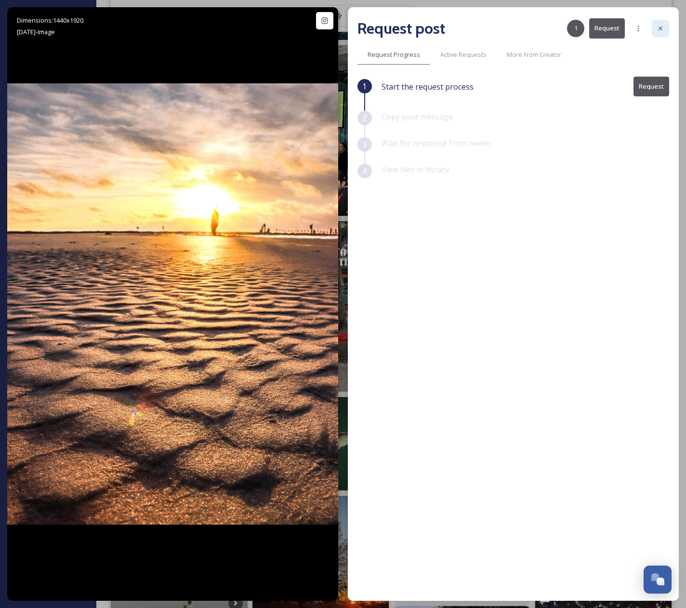
click at [662, 29] on icon at bounding box center [661, 29] width 8 height 8
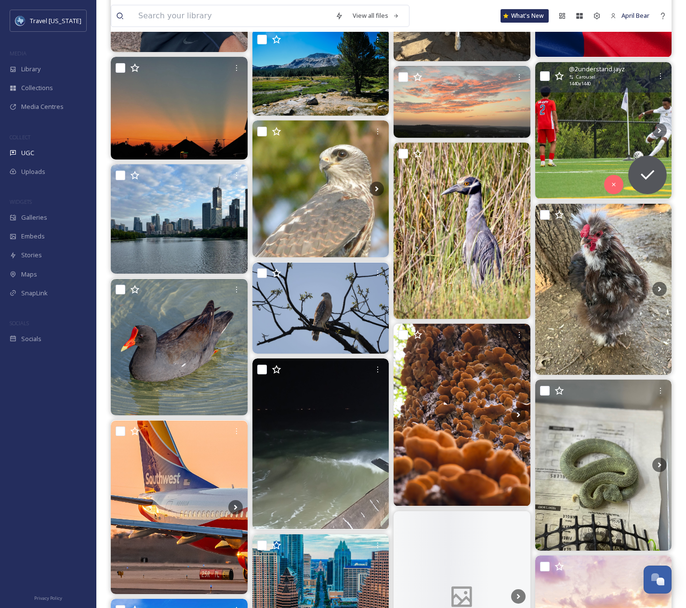
scroll to position [25000, 0]
